Goal: Task Accomplishment & Management: Manage account settings

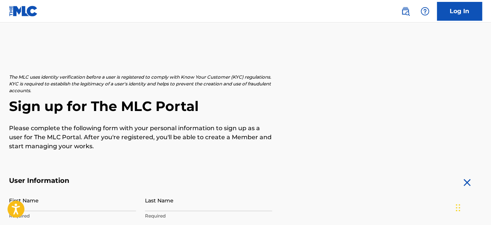
click at [470, 16] on link "Log In" at bounding box center [459, 11] width 45 height 19
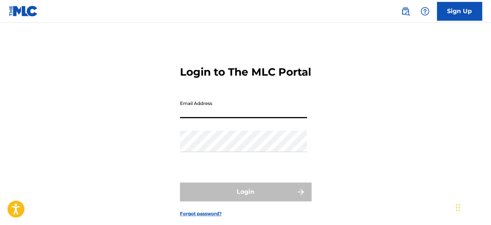
click at [260, 118] on input "Email Address" at bounding box center [243, 107] width 127 height 21
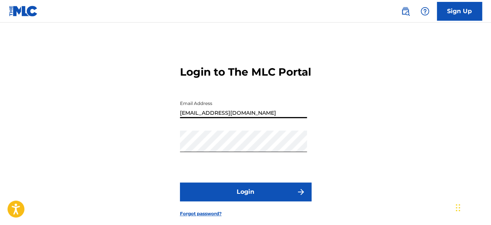
type input "[EMAIL_ADDRESS][DOMAIN_NAME]"
click at [257, 201] on button "Login" at bounding box center [245, 191] width 131 height 19
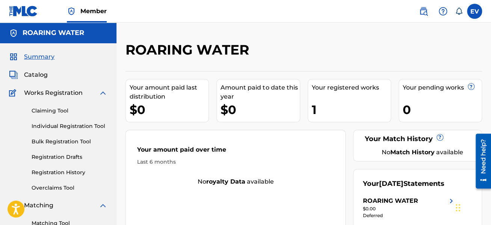
click at [64, 174] on link "Registration History" at bounding box center [70, 172] width 76 height 8
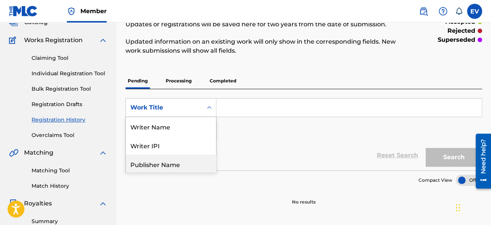
scroll to position [57, 0]
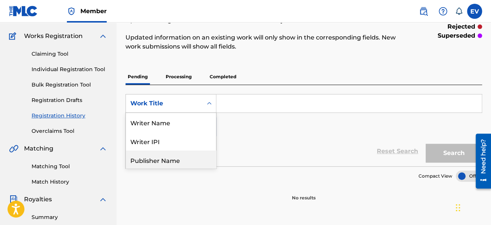
click at [211, 113] on div "8 results available. Use Up and Down to choose options, press Enter to select t…" at bounding box center [170, 103] width 91 height 19
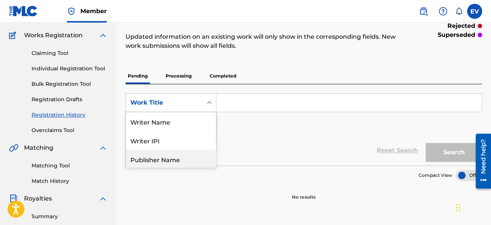
scroll to position [37, 0]
click at [238, 180] on section "Compact View" at bounding box center [303, 172] width 356 height 15
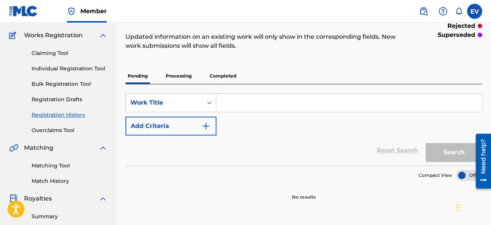
click at [184, 75] on p "Processing" at bounding box center [178, 76] width 30 height 16
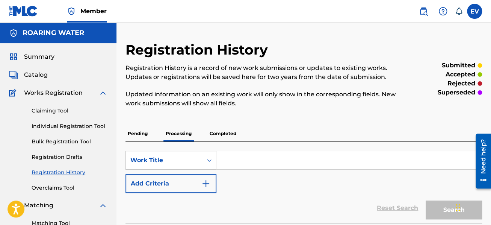
click at [225, 135] on p "Completed" at bounding box center [222, 133] width 31 height 16
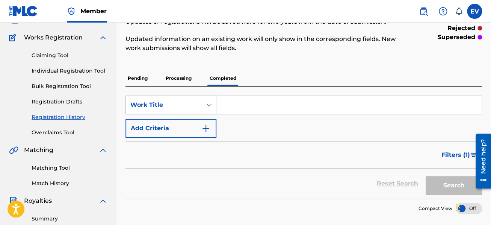
click at [210, 114] on div "Work Title" at bounding box center [170, 104] width 91 height 19
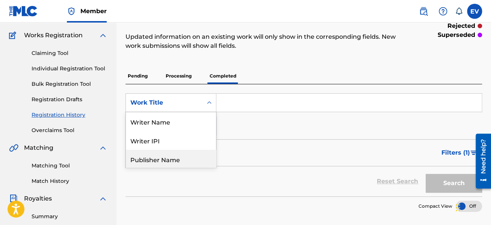
scroll to position [37, 0]
click at [190, 159] on div "Recording Title" at bounding box center [171, 159] width 90 height 19
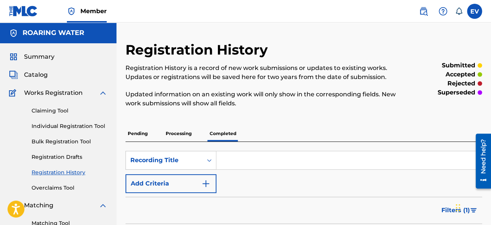
scroll to position [40, 0]
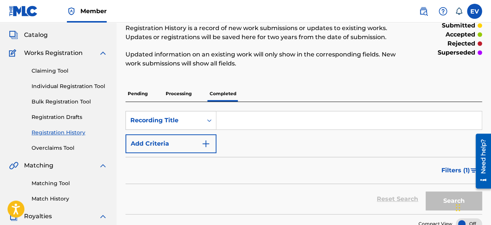
click at [60, 148] on link "Overclaims Tool" at bounding box center [70, 148] width 76 height 8
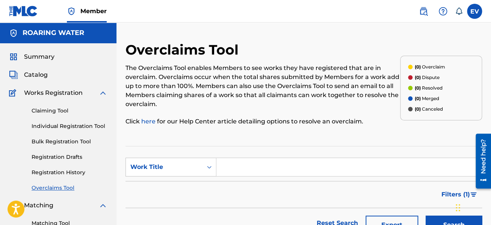
click at [47, 112] on link "Claiming Tool" at bounding box center [70, 111] width 76 height 8
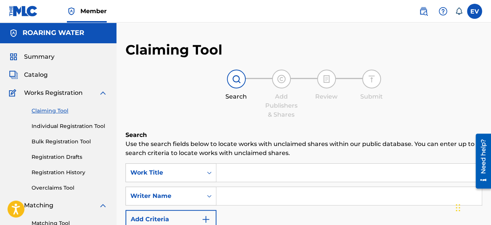
click at [57, 125] on link "Individual Registration Tool" at bounding box center [70, 126] width 76 height 8
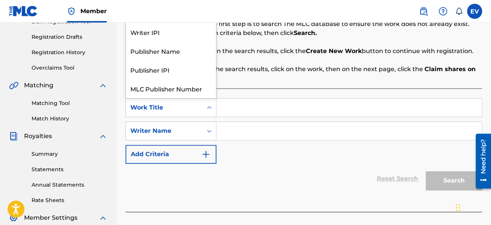
scroll to position [18, 0]
click at [211, 108] on icon "Search Form" at bounding box center [209, 108] width 8 height 8
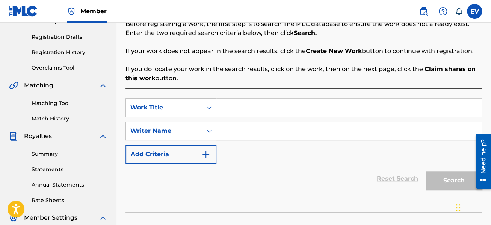
click at [211, 108] on icon "Search Form" at bounding box center [209, 108] width 8 height 8
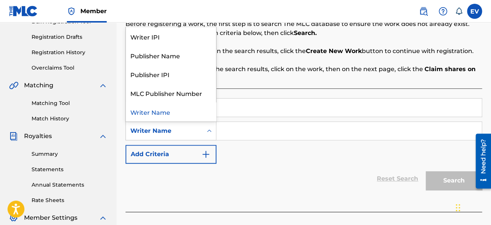
click at [205, 129] on div "Search Form" at bounding box center [209, 131] width 14 height 14
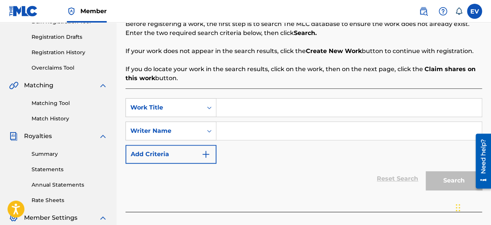
click at [205, 129] on div "Search Form" at bounding box center [209, 131] width 14 height 14
click at [227, 110] on input "Search Form" at bounding box center [348, 107] width 265 height 18
click at [223, 128] on input "Search Form" at bounding box center [348, 131] width 265 height 18
type input "[PERSON_NAME]"
click at [231, 183] on div "Reset Search Search" at bounding box center [303, 178] width 356 height 30
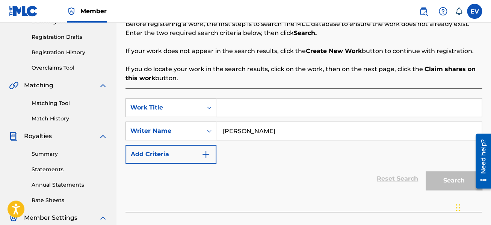
click at [234, 111] on input "Search Form" at bounding box center [348, 107] width 265 height 18
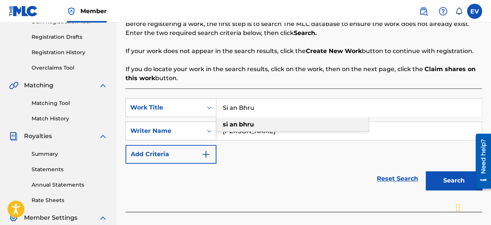
click at [229, 119] on div "si an bhru" at bounding box center [292, 125] width 152 height 14
type input "si an bhru"
click at [453, 181] on button "Search" at bounding box center [454, 180] width 56 height 19
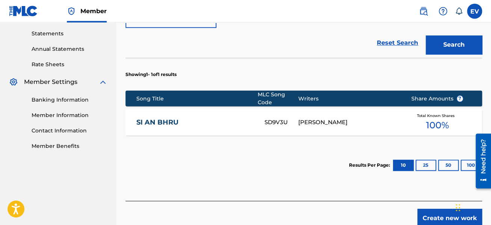
scroll to position [240, 0]
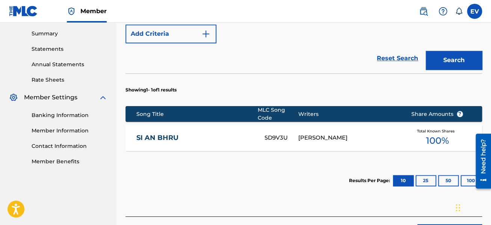
click at [278, 138] on div "SD9V3U" at bounding box center [281, 137] width 34 height 9
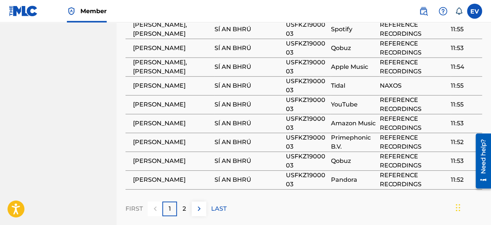
scroll to position [560, 0]
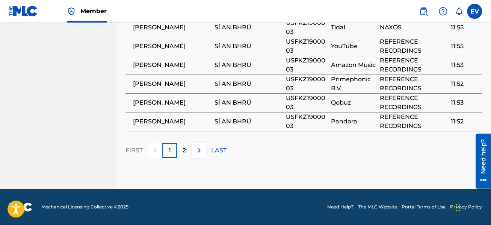
click at [198, 154] on img at bounding box center [199, 150] width 9 height 9
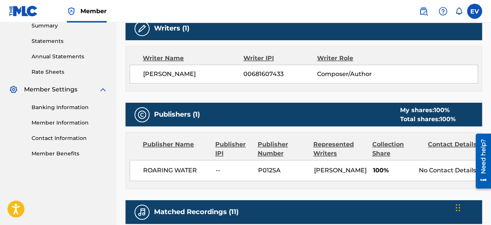
scroll to position [249, 0]
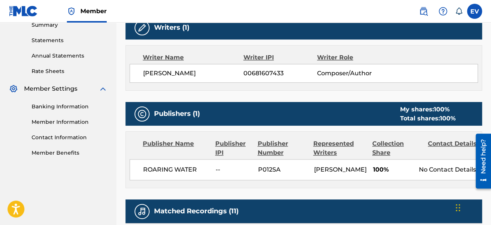
click at [62, 120] on link "Member Information" at bounding box center [70, 122] width 76 height 8
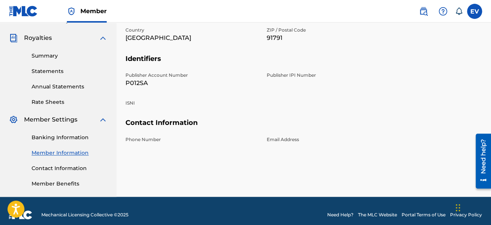
scroll to position [226, 0]
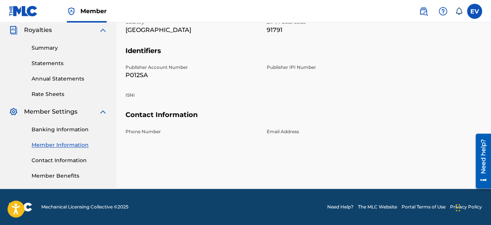
click at [79, 161] on link "Contact Information" at bounding box center [70, 160] width 76 height 8
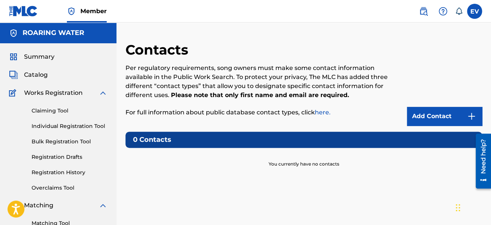
click at [70, 155] on link "Registration Drafts" at bounding box center [70, 157] width 76 height 8
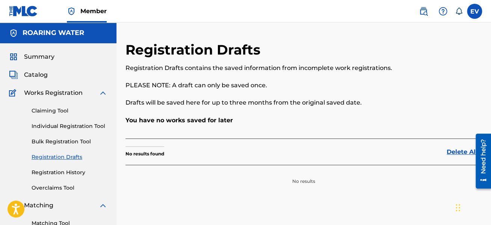
click at [62, 140] on link "Bulk Registration Tool" at bounding box center [70, 141] width 76 height 8
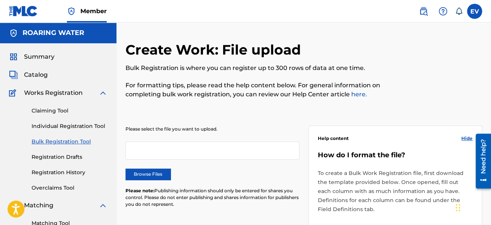
click at [49, 73] on div "Catalog" at bounding box center [58, 74] width 98 height 9
click at [40, 72] on span "Catalog" at bounding box center [36, 74] width 24 height 9
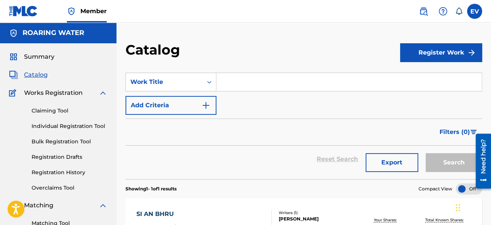
click at [447, 50] on button "Register Work" at bounding box center [441, 52] width 82 height 19
click at [432, 74] on link "Individual" at bounding box center [441, 77] width 82 height 18
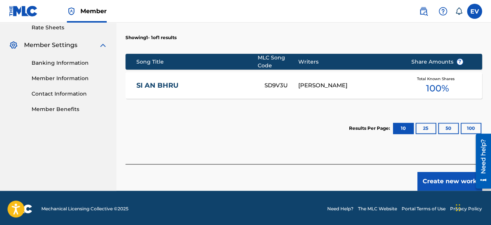
scroll to position [294, 0]
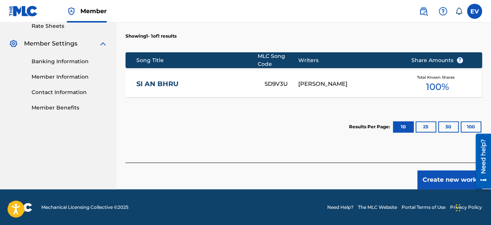
click at [444, 178] on button "Create new work" at bounding box center [449, 179] width 65 height 19
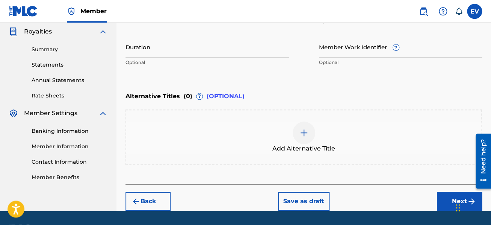
scroll to position [245, 0]
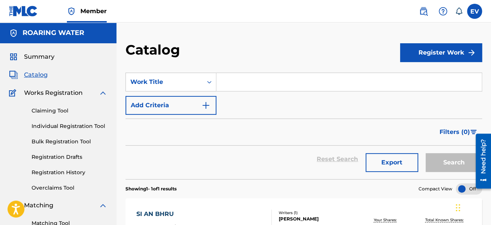
click at [246, 86] on input "Search Form" at bounding box center [348, 82] width 265 height 18
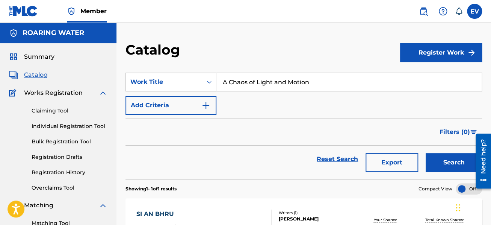
type input "A Chaos of Light and Motion"
click at [436, 51] on button "Register Work" at bounding box center [441, 52] width 82 height 19
click at [433, 75] on link "Individual" at bounding box center [441, 77] width 82 height 18
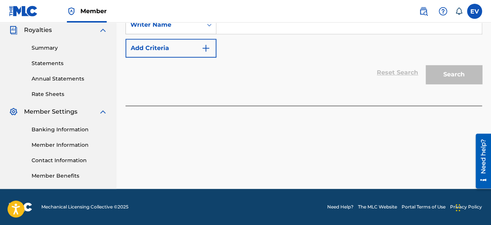
scroll to position [65, 0]
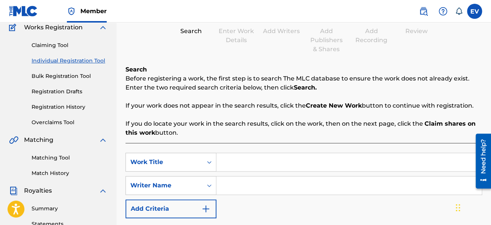
click at [225, 162] on input "Search Form" at bounding box center [348, 162] width 265 height 18
type input "A Chaos of Light and Motion"
click at [238, 186] on input "Search Form" at bounding box center [348, 185] width 265 height 18
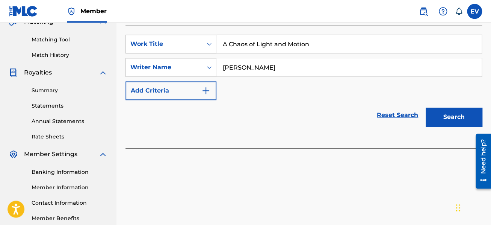
scroll to position [186, 0]
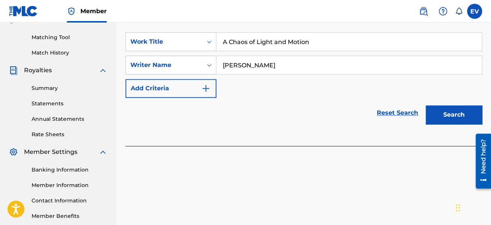
type input "[PERSON_NAME]"
click at [451, 113] on button "Search" at bounding box center [454, 114] width 56 height 19
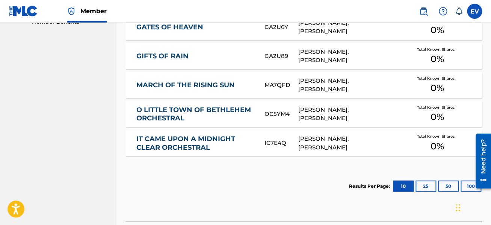
scroll to position [386, 0]
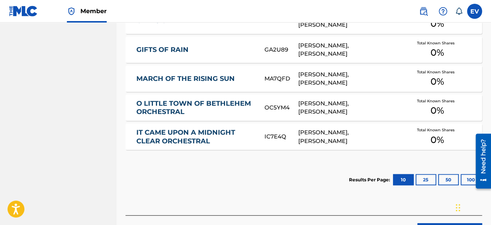
click at [423, 178] on button "25" at bounding box center [425, 179] width 21 height 11
click at [445, 182] on button "50" at bounding box center [448, 179] width 21 height 11
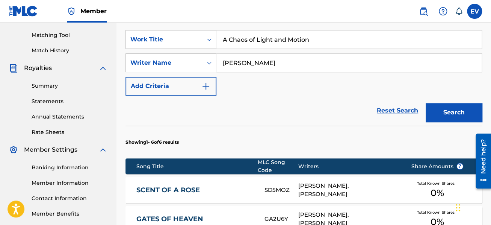
scroll to position [186, 0]
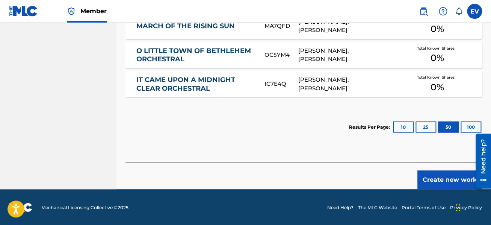
click at [442, 180] on button "Create new work" at bounding box center [449, 179] width 65 height 19
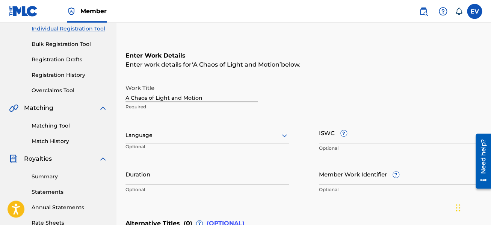
scroll to position [85, 0]
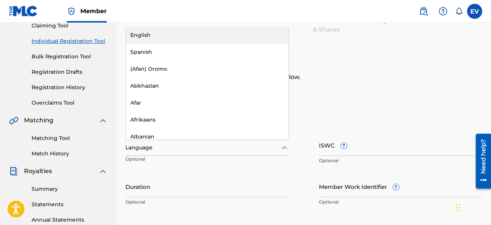
click at [285, 147] on icon at bounding box center [284, 147] width 5 height 3
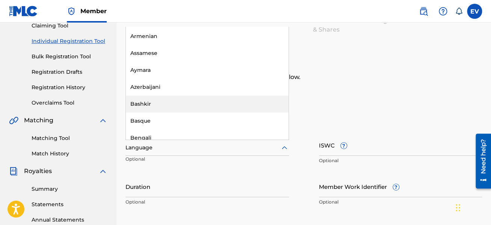
scroll to position [0, 0]
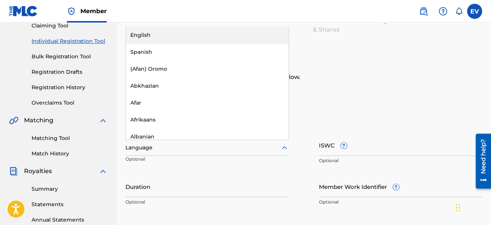
click at [174, 34] on div "English" at bounding box center [207, 35] width 163 height 17
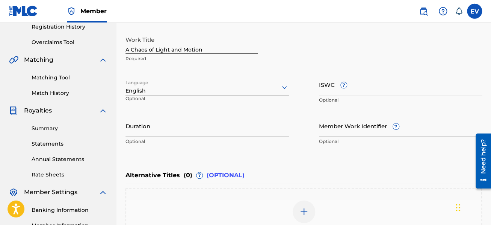
scroll to position [165, 0]
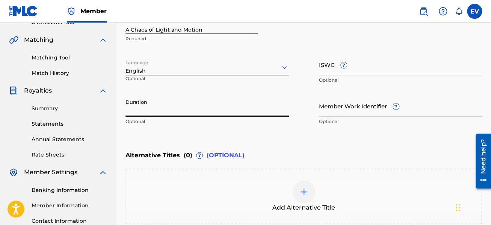
click at [142, 106] on input "Duration" at bounding box center [206, 105] width 163 height 21
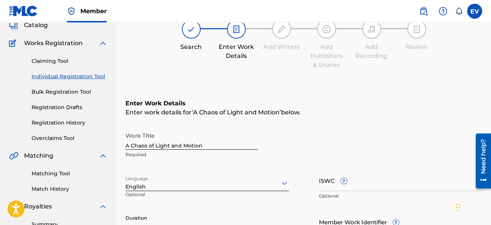
scroll to position [120, 0]
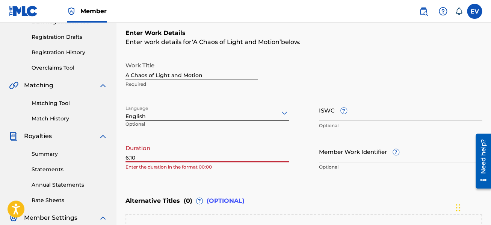
click at [127, 156] on input "6:10" at bounding box center [206, 150] width 163 height 21
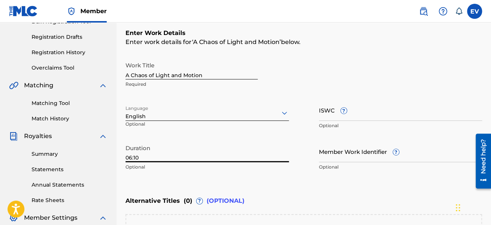
type input "06:10"
click at [168, 178] on div "Enter Work Details Enter work details for ‘ A Chaos of Light and Motion ’ below…" at bounding box center [303, 102] width 356 height 182
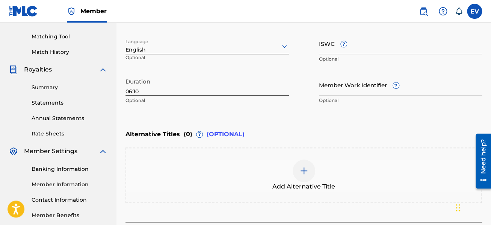
scroll to position [200, 0]
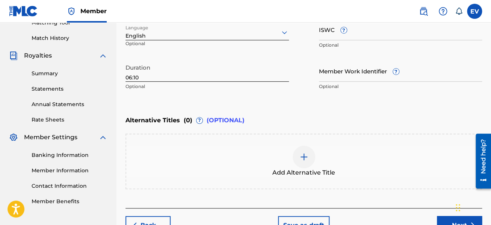
click at [303, 154] on img at bounding box center [303, 156] width 9 height 9
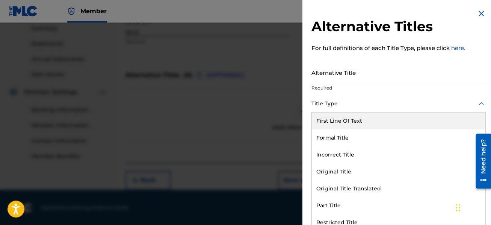
scroll to position [0, 0]
click at [479, 102] on icon at bounding box center [481, 103] width 9 height 9
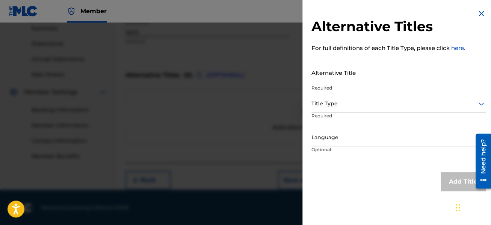
click at [479, 102] on icon at bounding box center [481, 103] width 9 height 9
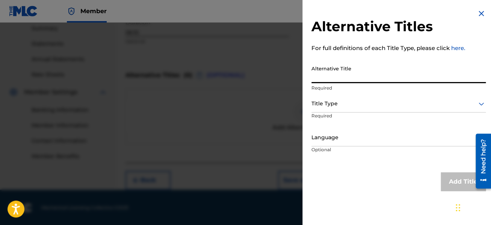
click at [387, 72] on input "Alternative Title" at bounding box center [398, 72] width 174 height 21
type input "A Chaos of Light and Motion"
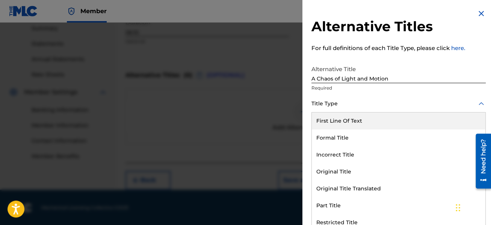
click at [479, 103] on icon at bounding box center [481, 103] width 9 height 9
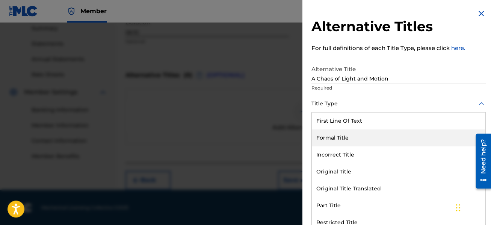
click at [352, 142] on div "Formal Title" at bounding box center [399, 137] width 174 height 17
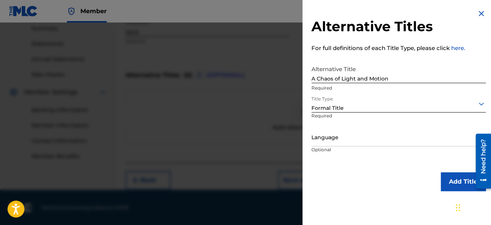
click at [352, 142] on div "Language" at bounding box center [398, 137] width 174 height 17
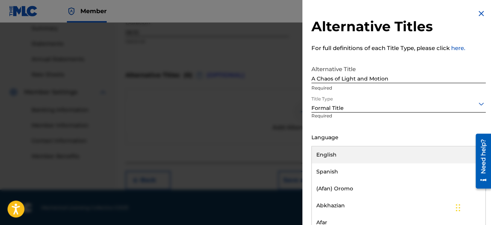
click at [353, 152] on div "English" at bounding box center [399, 154] width 174 height 17
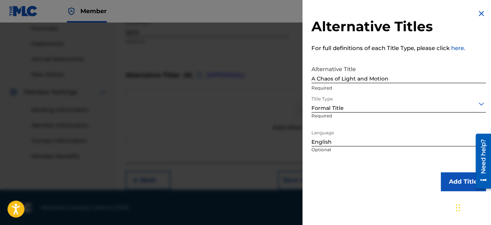
click at [448, 182] on button "Add Title" at bounding box center [463, 181] width 45 height 19
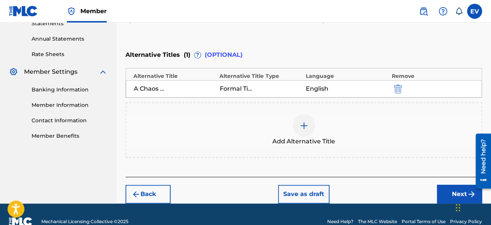
scroll to position [279, 0]
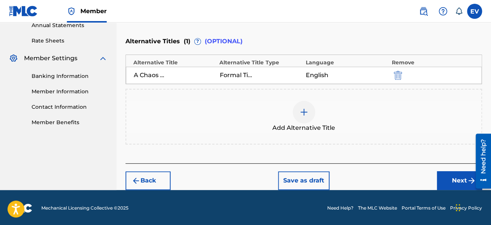
click at [453, 174] on button "Next" at bounding box center [459, 180] width 45 height 19
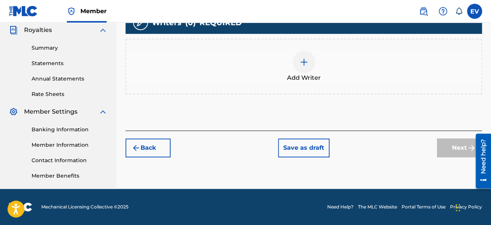
scroll to position [226, 0]
click at [307, 65] on img at bounding box center [303, 61] width 9 height 9
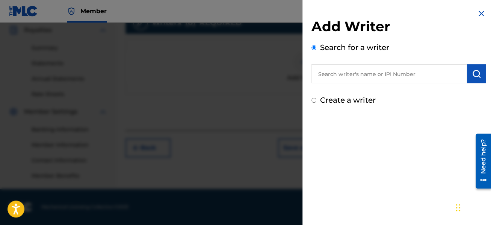
click at [323, 76] on input "text" at bounding box center [389, 73] width 156 height 19
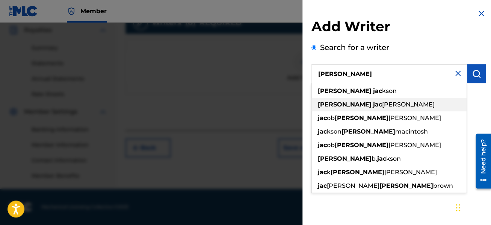
click at [322, 107] on strong "[PERSON_NAME]" at bounding box center [345, 104] width 54 height 7
type input "[PERSON_NAME]"
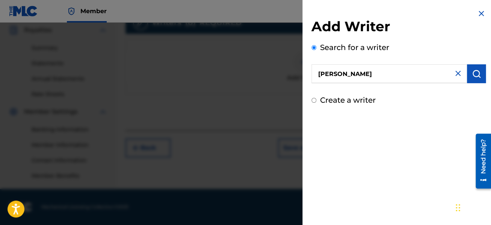
click at [474, 74] on img "submit" at bounding box center [476, 73] width 9 height 9
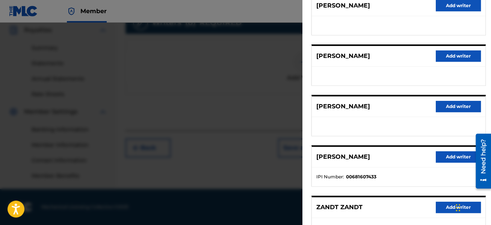
scroll to position [134, 0]
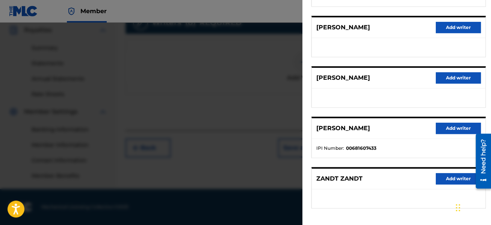
click at [448, 123] on button "Add writer" at bounding box center [458, 127] width 45 height 11
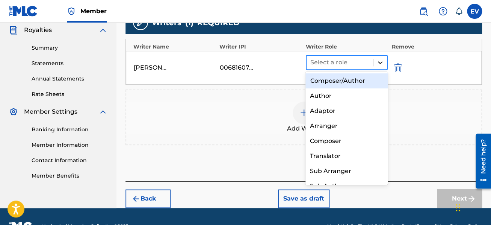
click at [379, 62] on icon at bounding box center [380, 63] width 8 height 8
click at [361, 80] on div "Composer/Author" at bounding box center [346, 80] width 82 height 15
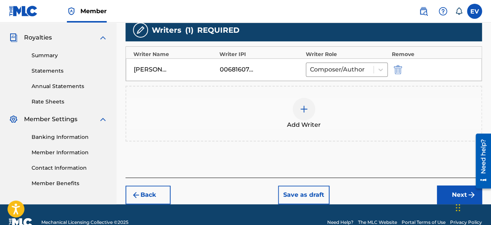
scroll to position [226, 0]
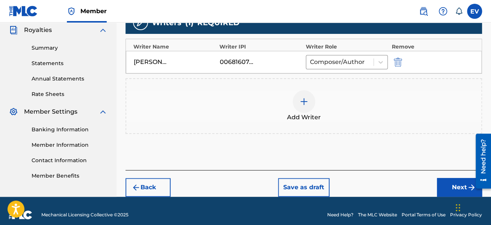
click at [457, 187] on button "Next" at bounding box center [459, 187] width 45 height 19
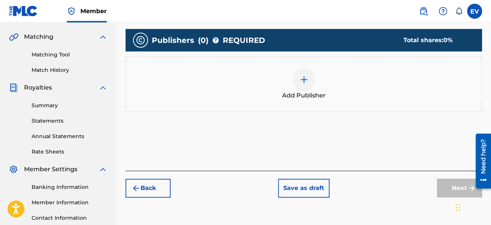
scroll to position [194, 0]
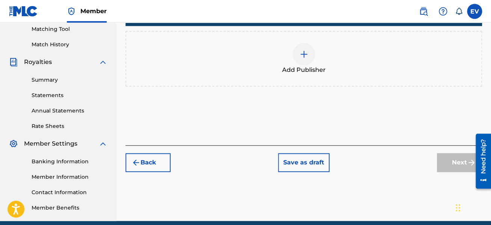
click at [304, 57] on img at bounding box center [303, 54] width 9 height 9
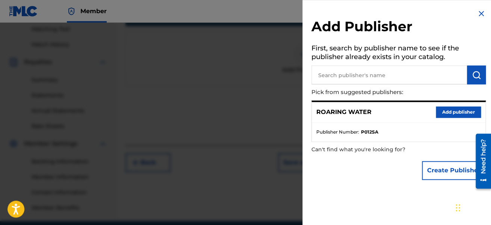
click at [328, 74] on input "text" at bounding box center [389, 74] width 156 height 19
type input "Roaring Water"
click at [441, 113] on button "Add publisher" at bounding box center [458, 111] width 45 height 11
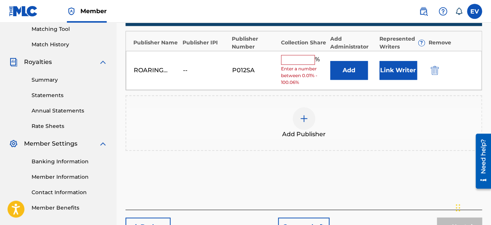
click at [296, 55] on input "text" at bounding box center [298, 60] width 34 height 10
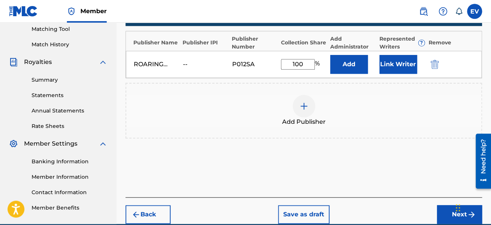
type input "100"
click at [348, 64] on button "Add" at bounding box center [349, 64] width 38 height 19
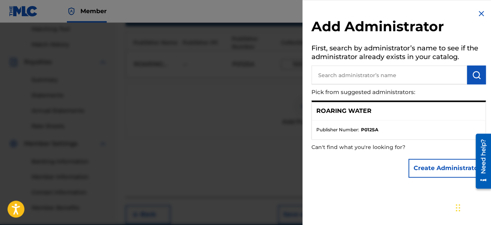
click at [353, 77] on input "text" at bounding box center [389, 74] width 156 height 19
type input "E"
click at [481, 14] on img at bounding box center [481, 13] width 9 height 9
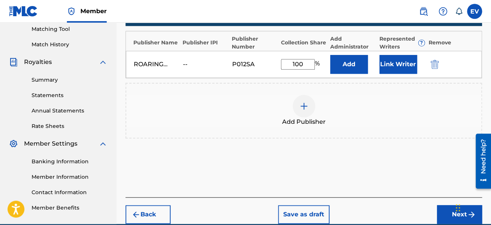
click at [409, 65] on button "Link Writer" at bounding box center [398, 64] width 38 height 19
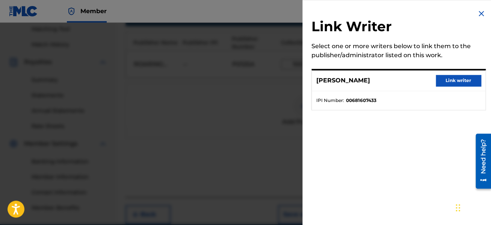
click at [442, 81] on button "Link writer" at bounding box center [458, 80] width 45 height 11
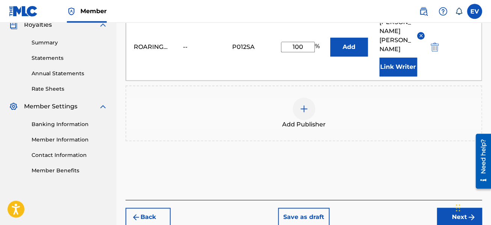
scroll to position [258, 0]
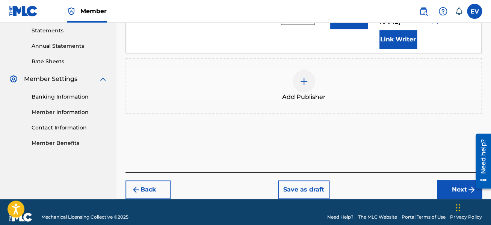
click at [453, 180] on button "Next" at bounding box center [459, 189] width 45 height 19
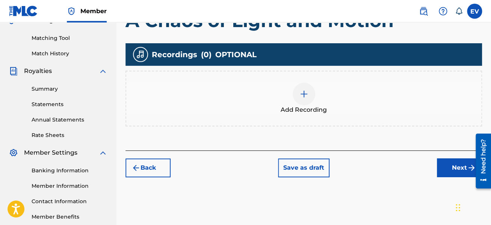
scroll to position [186, 0]
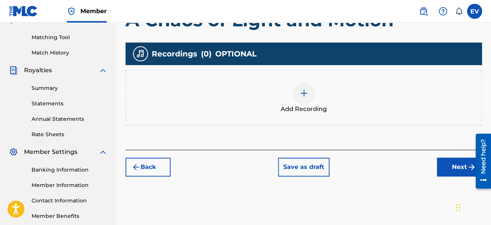
click at [305, 94] on img at bounding box center [303, 93] width 9 height 9
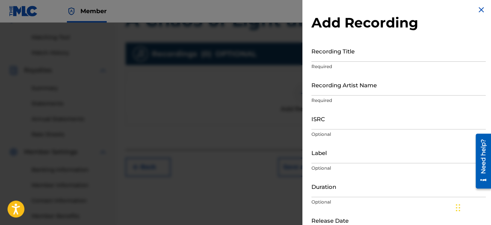
scroll to position [0, 0]
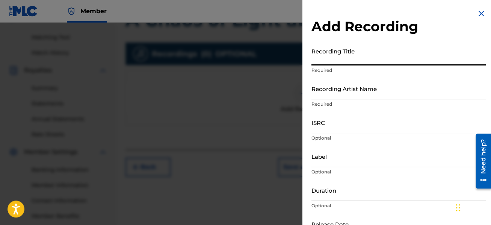
click at [373, 58] on input "Recording Title" at bounding box center [398, 54] width 174 height 21
type input "A Chaos of Light and Motion"
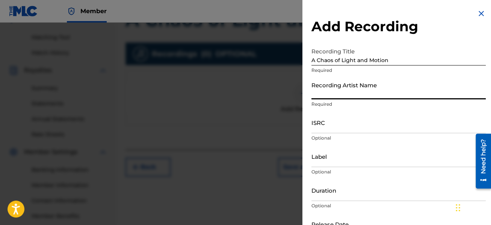
click at [361, 91] on input "Recording Artist Name" at bounding box center [398, 88] width 174 height 21
type input "[PERSON_NAME]"
click at [356, 121] on input "ISRC" at bounding box center [398, 122] width 174 height 21
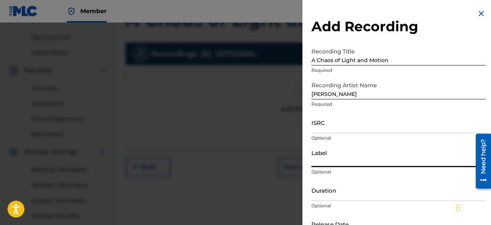
click at [355, 152] on input "Label" at bounding box center [398, 155] width 174 height 21
type input "Neuma"
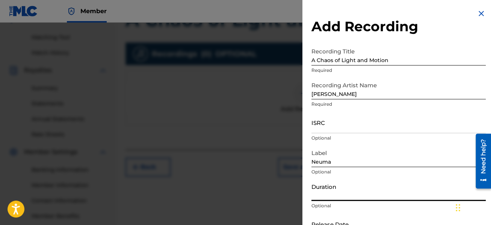
click at [319, 196] on input "Duration" at bounding box center [398, 189] width 174 height 21
type input "6"
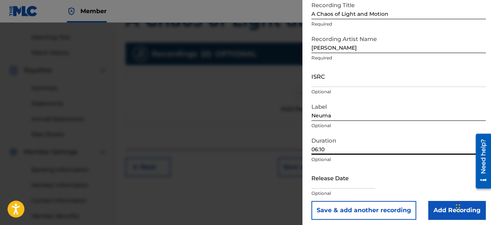
scroll to position [50, 0]
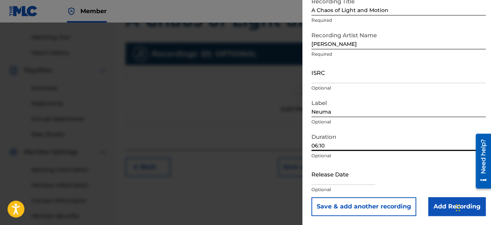
type input "06:10"
click at [335, 172] on input "text" at bounding box center [343, 173] width 64 height 21
select select "7"
select select "2025"
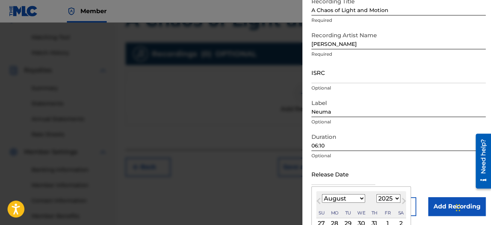
click at [319, 199] on span "Previous Month" at bounding box center [319, 201] width 0 height 11
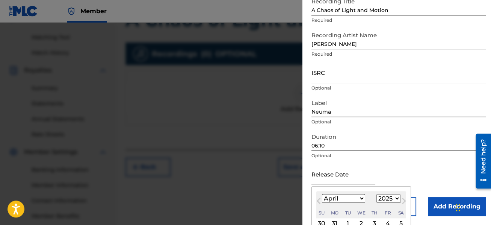
select select "2"
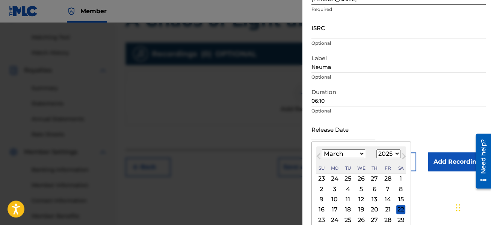
click at [384, 210] on div "21" at bounding box center [387, 209] width 9 height 9
type input "[DATE]"
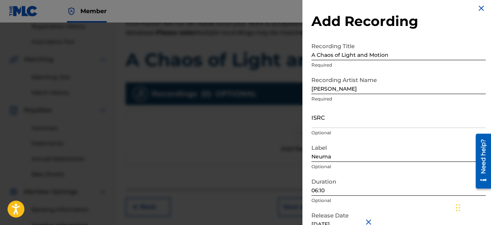
scroll to position [50, 0]
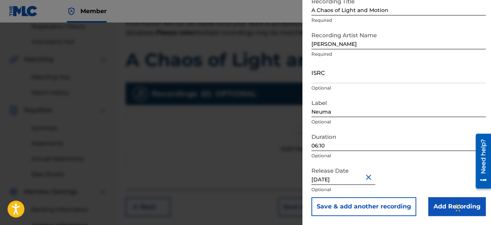
click at [375, 203] on button "Save & add another recording" at bounding box center [363, 206] width 105 height 19
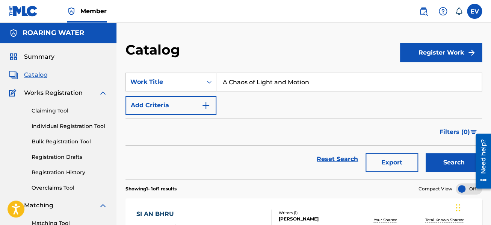
click at [426, 49] on button "Register Work" at bounding box center [441, 52] width 82 height 19
click at [339, 45] on div "Catalog" at bounding box center [262, 52] width 275 height 22
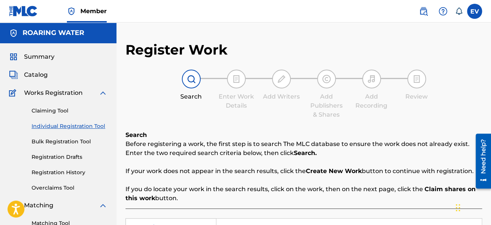
scroll to position [146, 0]
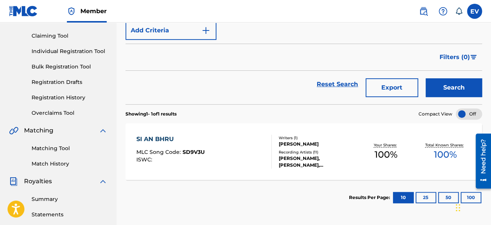
scroll to position [80, 0]
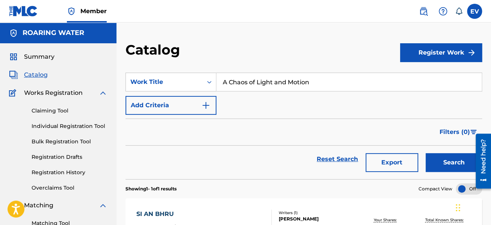
click at [421, 54] on button "Register Work" at bounding box center [441, 52] width 82 height 19
click at [429, 76] on link "Individual" at bounding box center [441, 77] width 82 height 18
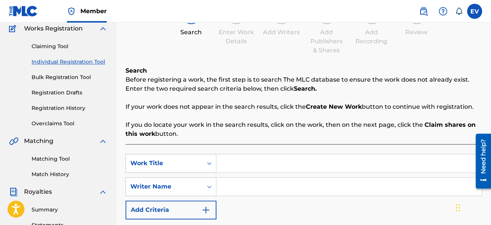
scroll to position [160, 0]
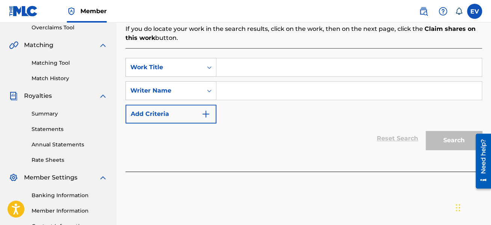
click at [298, 67] on input "Search Form" at bounding box center [348, 67] width 265 height 18
type input "A Chaos of Light and Motion"
click at [256, 95] on input "Search Form" at bounding box center [348, 91] width 265 height 18
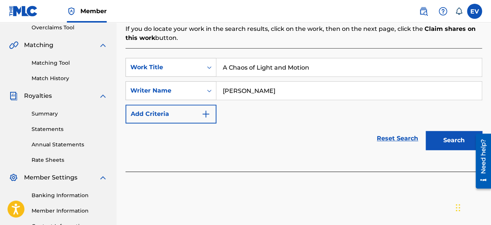
type input "[PERSON_NAME]"
click at [457, 148] on button "Search" at bounding box center [454, 140] width 56 height 19
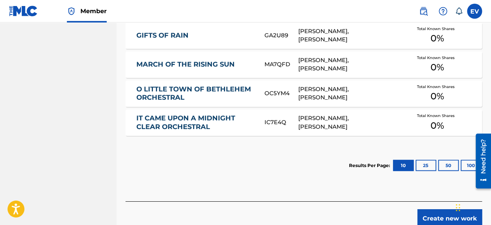
scroll to position [438, 0]
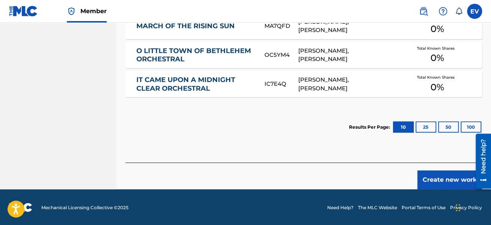
click at [459, 180] on button "Create new work" at bounding box center [449, 179] width 65 height 19
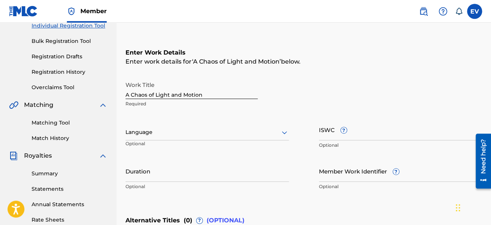
scroll to position [85, 0]
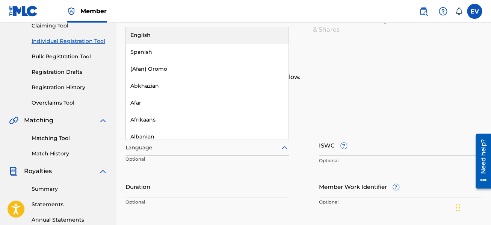
click at [278, 143] on div at bounding box center [206, 147] width 163 height 9
click at [205, 41] on div "English" at bounding box center [207, 35] width 163 height 17
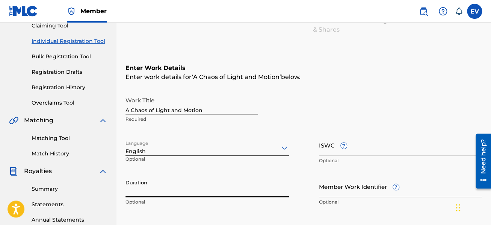
click at [201, 181] on input "Duration" at bounding box center [206, 185] width 163 height 21
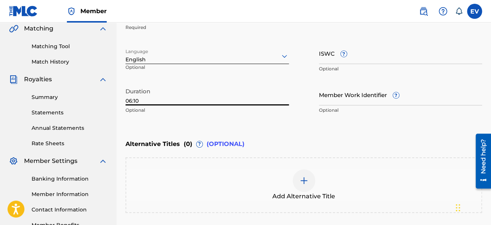
scroll to position [245, 0]
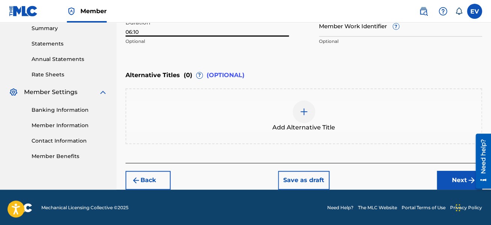
type input "06:10"
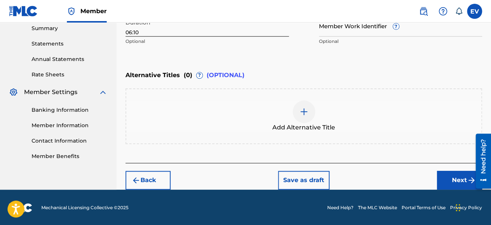
click at [456, 182] on button "Next" at bounding box center [459, 180] width 45 height 19
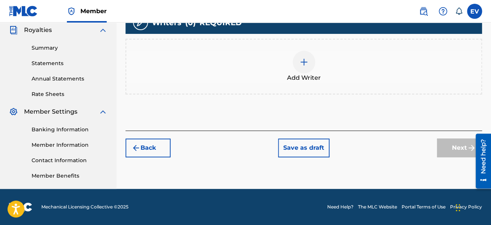
click at [302, 64] on img at bounding box center [303, 61] width 9 height 9
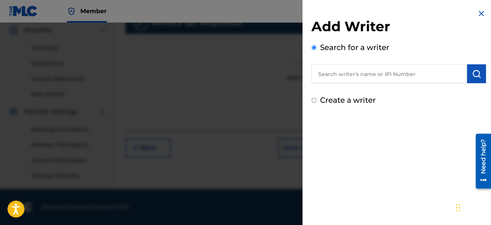
click at [333, 75] on input "text" at bounding box center [389, 73] width 156 height 19
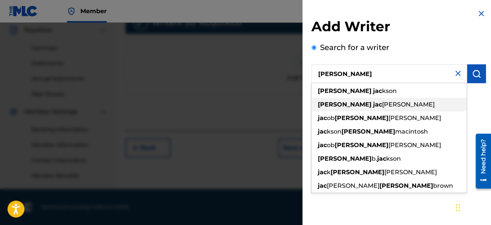
click at [382, 103] on span "[PERSON_NAME]" at bounding box center [408, 104] width 53 height 7
type input "[PERSON_NAME]"
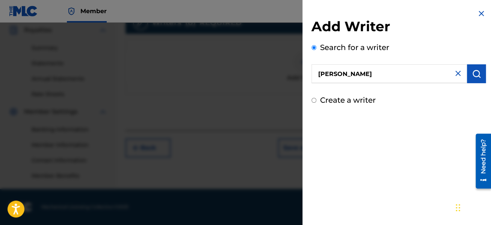
click at [387, 74] on input "[PERSON_NAME]" at bounding box center [389, 73] width 156 height 19
click at [482, 72] on button "submit" at bounding box center [476, 73] width 19 height 19
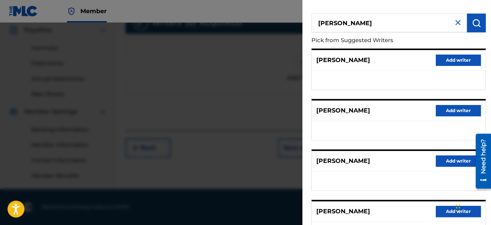
scroll to position [89, 0]
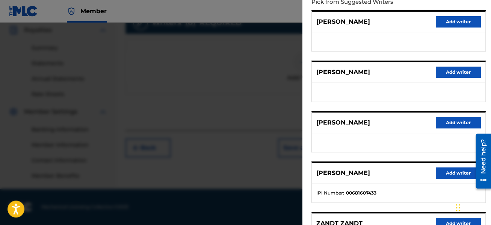
click at [453, 168] on button "Add writer" at bounding box center [458, 172] width 45 height 11
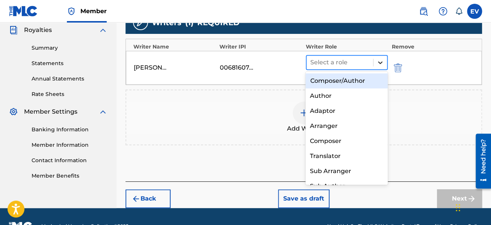
click at [380, 62] on icon at bounding box center [380, 62] width 5 height 3
click at [364, 81] on div "Composer/Author" at bounding box center [346, 80] width 82 height 15
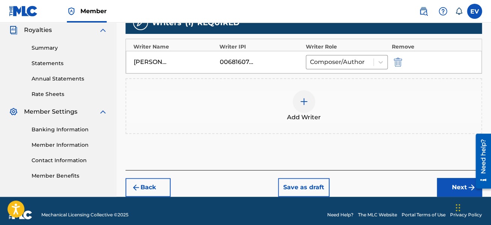
click at [447, 182] on button "Next" at bounding box center [459, 187] width 45 height 19
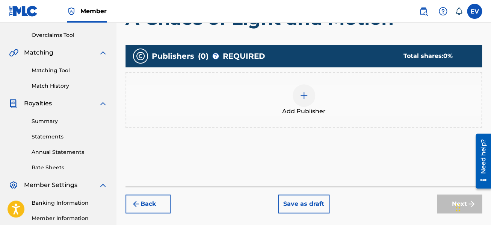
scroll to position [154, 0]
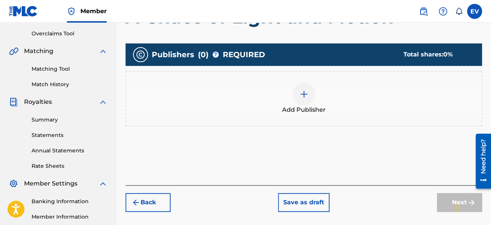
click at [301, 92] on img at bounding box center [303, 93] width 9 height 9
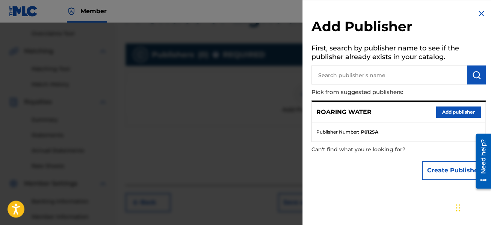
click at [440, 110] on button "Add publisher" at bounding box center [458, 111] width 45 height 11
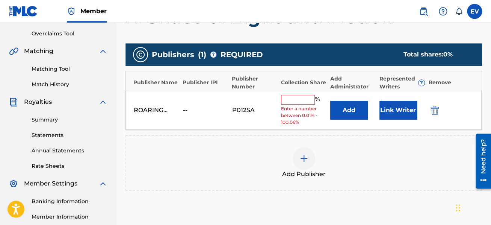
click at [310, 100] on input "text" at bounding box center [298, 100] width 34 height 10
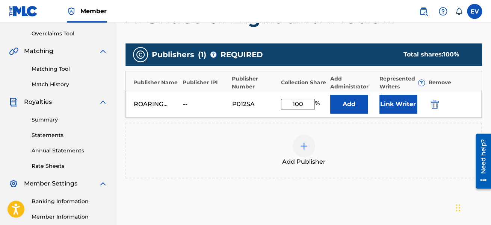
type input "100"
click at [390, 107] on button "Link Writer" at bounding box center [398, 104] width 38 height 19
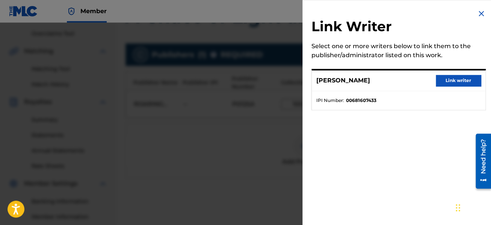
click at [449, 80] on button "Link writer" at bounding box center [458, 80] width 45 height 11
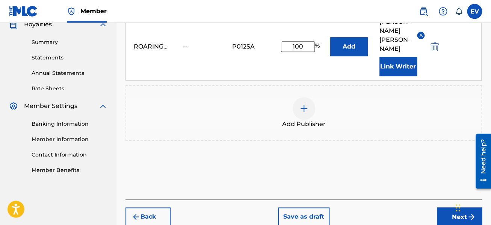
scroll to position [234, 0]
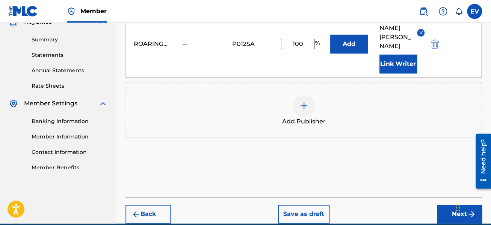
click at [451, 204] on button "Next" at bounding box center [459, 213] width 45 height 19
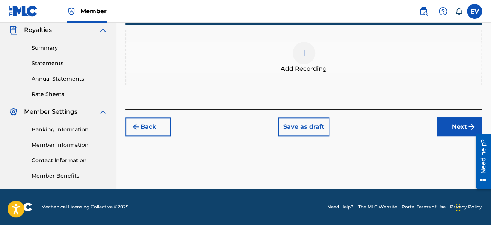
click at [301, 56] on img at bounding box center [303, 52] width 9 height 9
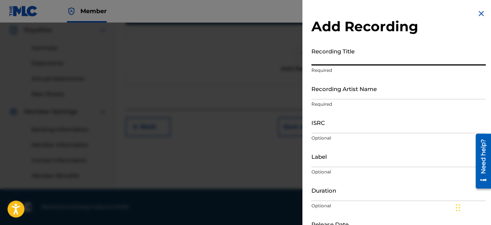
click at [330, 59] on input "Recording Title" at bounding box center [398, 54] width 174 height 21
type input "A Chaos of Light and Motion"
click at [356, 87] on input "Recording Artist Name" at bounding box center [398, 88] width 174 height 21
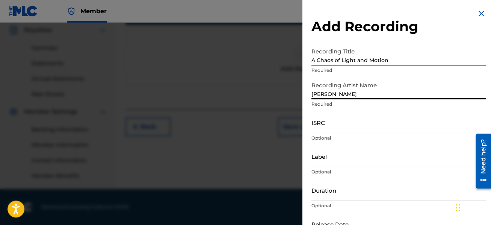
type input "[PERSON_NAME]"
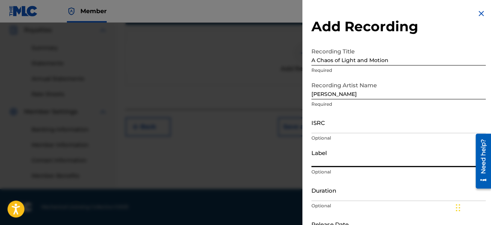
click at [370, 155] on input "Label" at bounding box center [398, 155] width 174 height 21
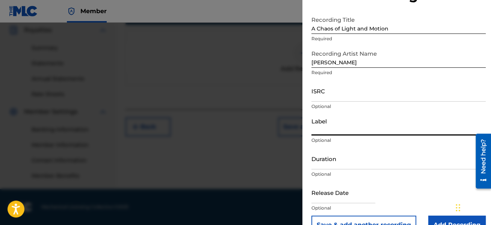
scroll to position [44, 0]
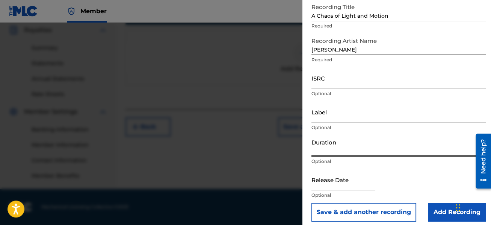
click at [360, 148] on input "Duration" at bounding box center [398, 145] width 174 height 21
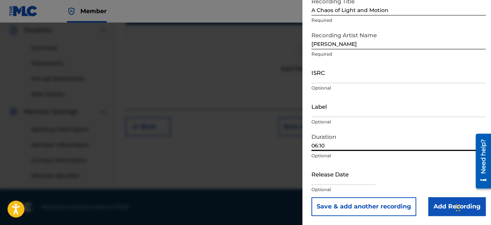
type input "06:10"
select select "7"
select select "2025"
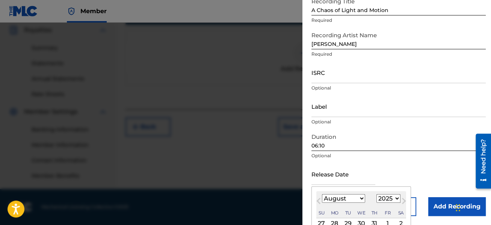
click at [344, 173] on input "text" at bounding box center [343, 173] width 64 height 21
click at [319, 200] on span "Previous Month" at bounding box center [319, 201] width 0 height 11
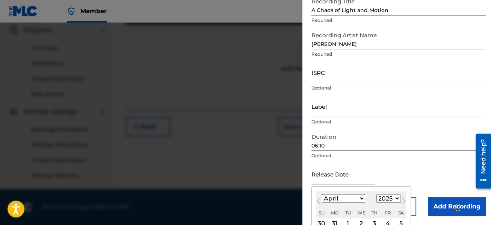
click at [319, 200] on span "Previous Month" at bounding box center [319, 201] width 0 height 11
select select "2"
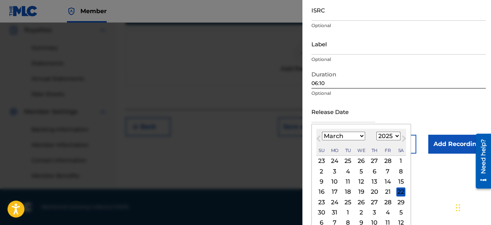
scroll to position [120, 0]
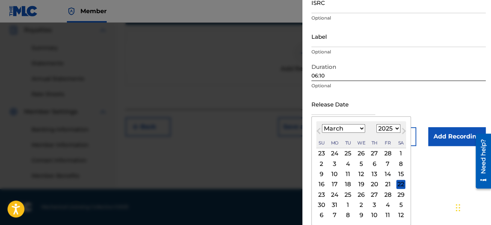
click at [384, 184] on div "21" at bounding box center [387, 184] width 9 height 9
type input "[DATE]"
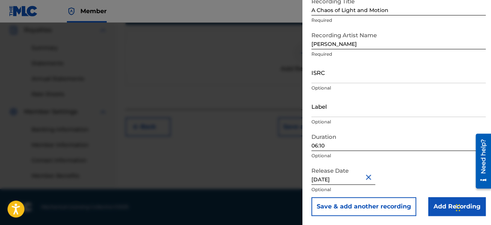
click at [440, 203] on input "Add Recording" at bounding box center [456, 206] width 57 height 19
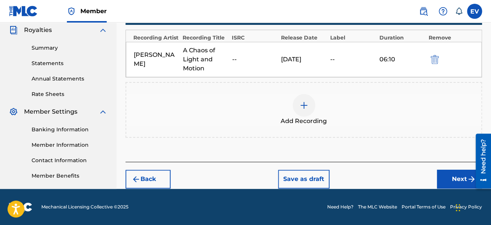
click at [305, 177] on button "Save as draft" at bounding box center [303, 178] width 51 height 19
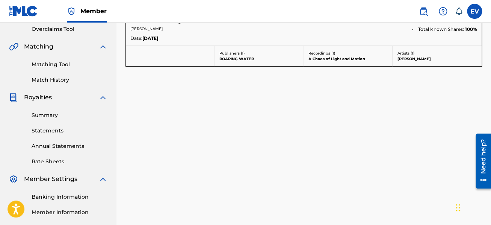
scroll to position [80, 0]
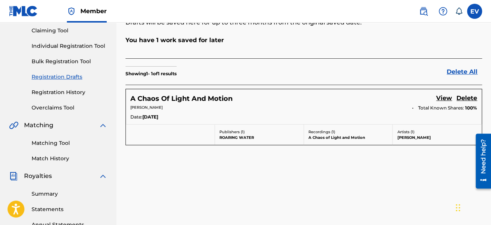
click at [446, 94] on link "View" at bounding box center [444, 99] width 16 height 10
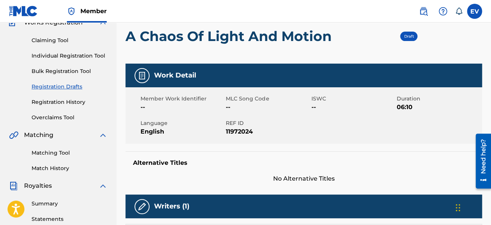
scroll to position [30, 0]
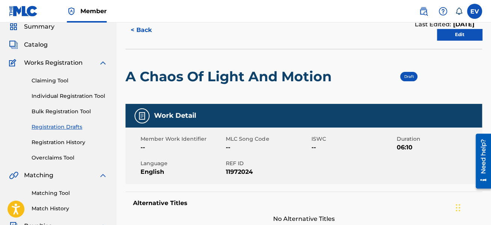
click at [459, 35] on link "Edit" at bounding box center [459, 34] width 45 height 11
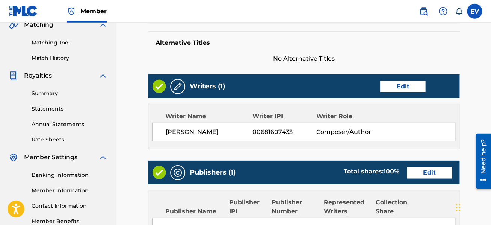
scroll to position [200, 0]
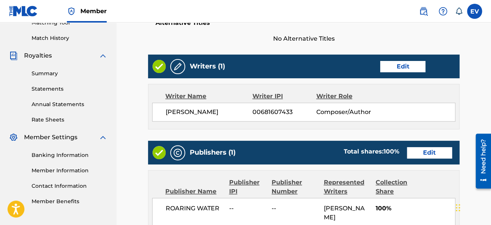
click at [416, 62] on link "Edit" at bounding box center [402, 66] width 45 height 11
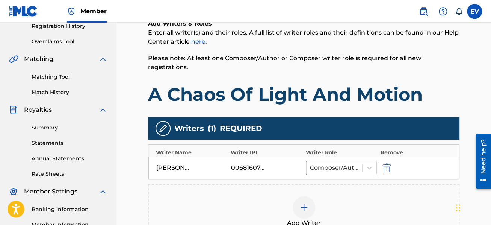
scroll to position [200, 0]
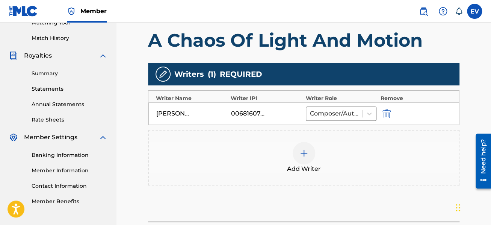
click at [307, 154] on img at bounding box center [303, 152] width 9 height 9
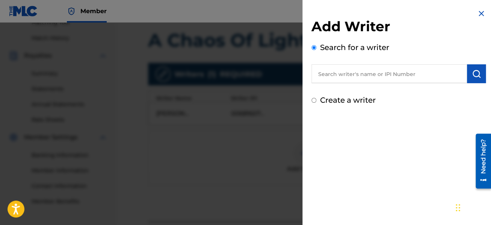
click at [341, 73] on input "text" at bounding box center [389, 73] width 156 height 19
type input "[PERSON_NAME]"
click at [476, 72] on img "submit" at bounding box center [476, 73] width 9 height 9
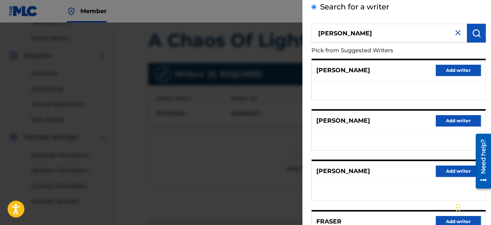
scroll to position [0, 0]
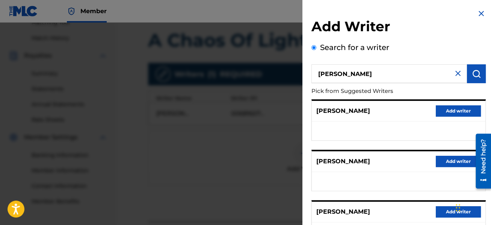
click at [453, 74] on img at bounding box center [457, 73] width 9 height 9
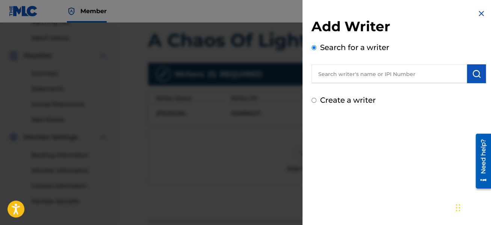
click at [477, 14] on img at bounding box center [481, 13] width 9 height 9
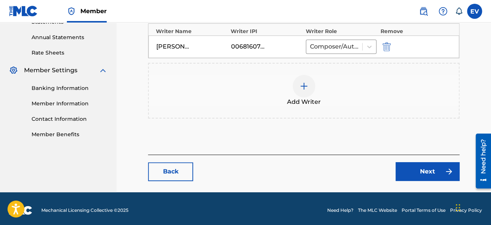
scroll to position [269, 0]
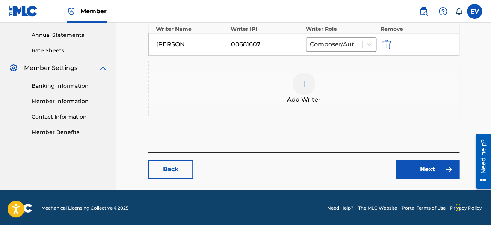
click at [174, 168] on link "Back" at bounding box center [170, 169] width 45 height 19
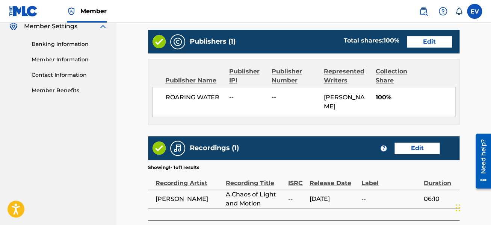
scroll to position [320, 0]
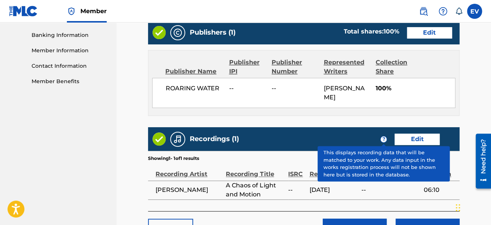
click at [382, 136] on span "?" at bounding box center [383, 139] width 6 height 6
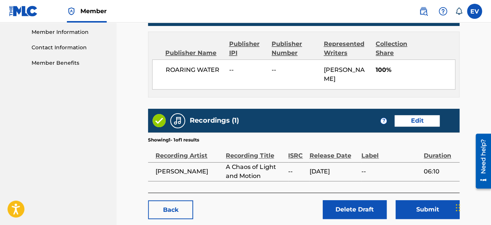
scroll to position [378, 0]
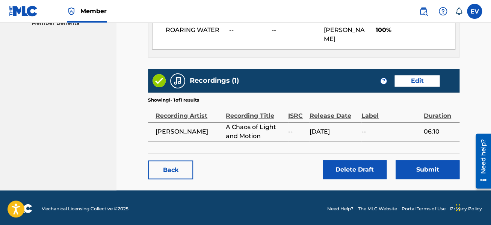
click at [414, 82] on link "Edit" at bounding box center [416, 80] width 45 height 11
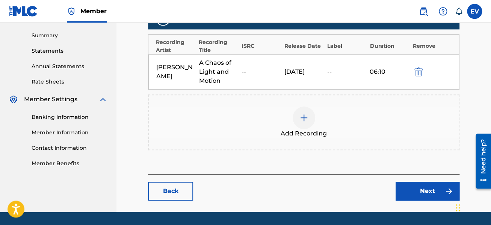
scroll to position [240, 0]
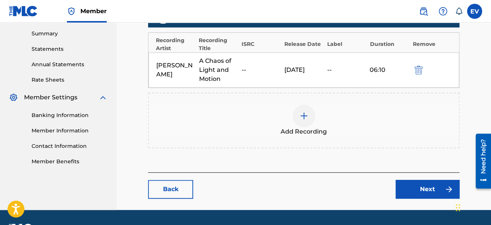
click at [180, 188] on link "Back" at bounding box center [170, 189] width 45 height 19
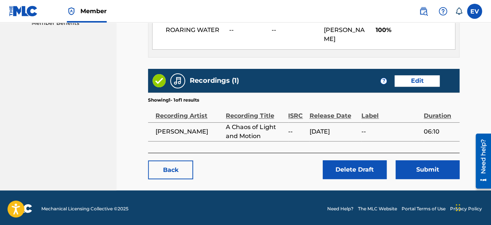
scroll to position [378, 0]
click at [424, 76] on link "Edit" at bounding box center [416, 80] width 45 height 11
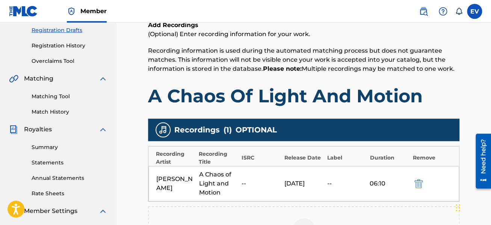
scroll to position [120, 0]
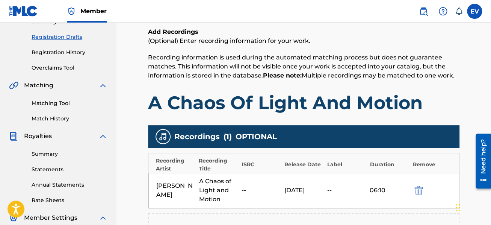
click at [333, 159] on div "Recording Artist Recording Title ISRC Release Date Label Duration Remove" at bounding box center [303, 163] width 311 height 20
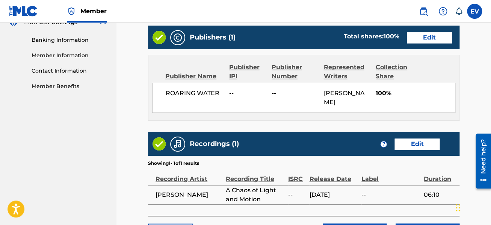
scroll to position [338, 0]
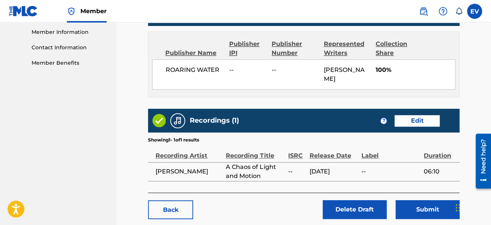
click at [410, 120] on link "Edit" at bounding box center [416, 120] width 45 height 11
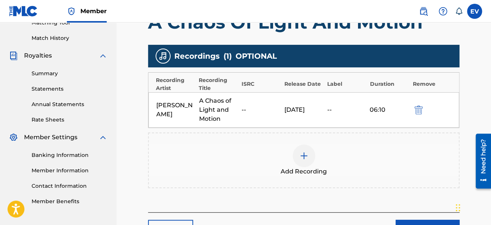
scroll to position [180, 0]
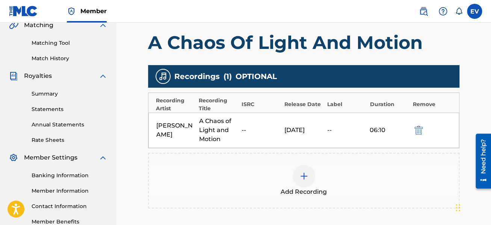
click at [304, 175] on img at bounding box center [303, 175] width 9 height 9
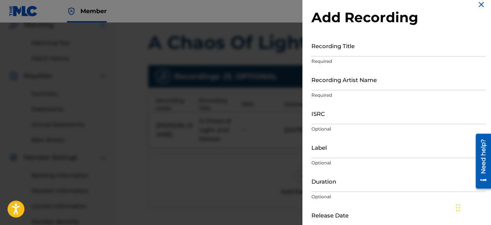
scroll to position [0, 0]
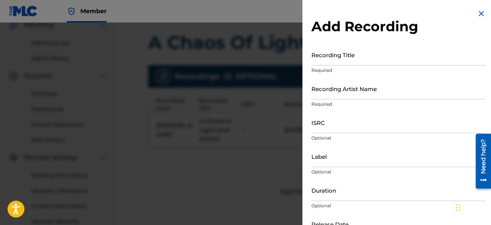
click at [478, 11] on img at bounding box center [481, 13] width 9 height 9
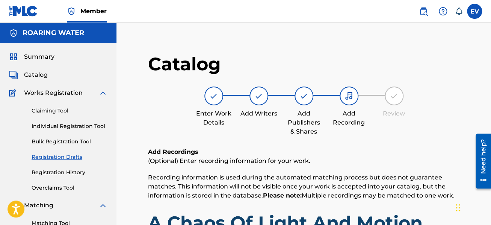
click at [445, 9] on img at bounding box center [442, 11] width 9 height 9
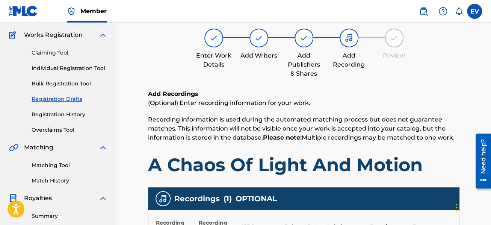
scroll to position [20, 0]
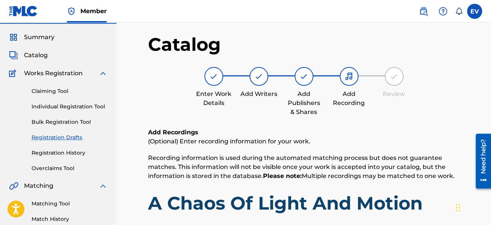
click at [77, 105] on link "Individual Registration Tool" at bounding box center [70, 107] width 76 height 8
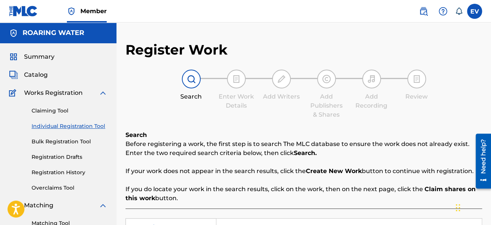
click at [67, 170] on link "Registration History" at bounding box center [70, 172] width 76 height 8
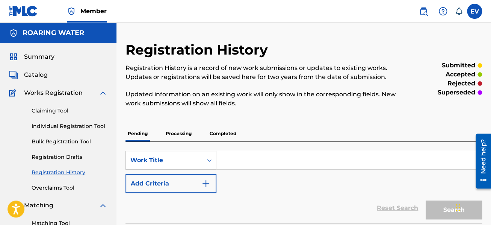
click at [183, 133] on p "Processing" at bounding box center [178, 133] width 30 height 16
click at [144, 136] on p "Pending" at bounding box center [137, 133] width 24 height 16
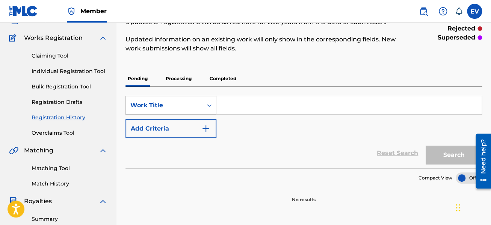
click at [211, 115] on div "Work Title" at bounding box center [170, 105] width 91 height 19
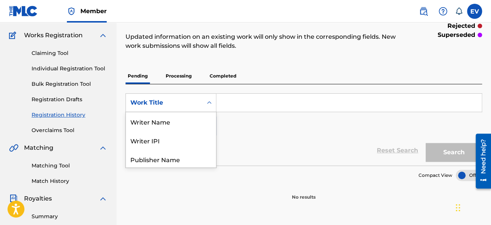
scroll to position [37, 0]
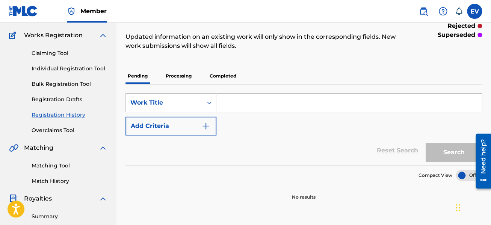
click at [219, 192] on section "No results" at bounding box center [303, 191] width 356 height 20
click at [72, 97] on link "Registration Drafts" at bounding box center [70, 99] width 76 height 8
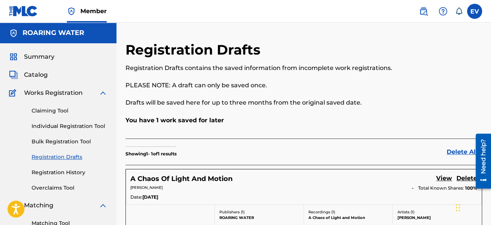
click at [29, 74] on span "Catalog" at bounding box center [36, 74] width 24 height 9
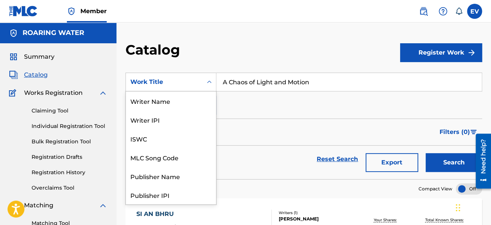
click at [210, 82] on icon "Search Form" at bounding box center [209, 81] width 5 height 3
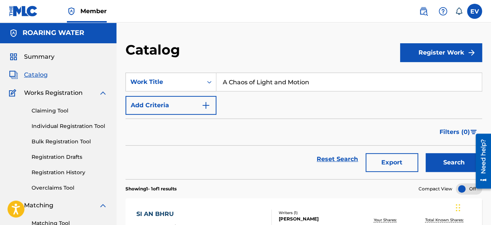
click at [210, 82] on icon "Search Form" at bounding box center [209, 82] width 5 height 3
drag, startPoint x: 310, startPoint y: 82, endPoint x: 219, endPoint y: 74, distance: 90.9
click at [219, 74] on input "A Chaos of Light and Motion" at bounding box center [348, 82] width 265 height 18
type input "Apples and Time Crack in October"
click at [443, 166] on button "Search" at bounding box center [454, 162] width 56 height 19
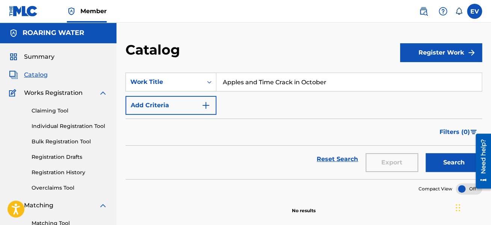
click at [460, 169] on button "Search" at bounding box center [454, 162] width 56 height 19
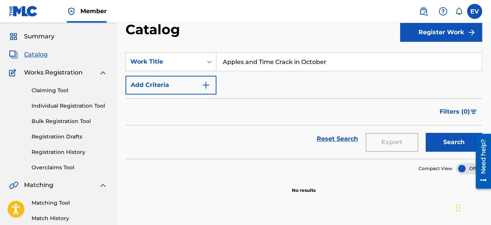
scroll to position [0, 0]
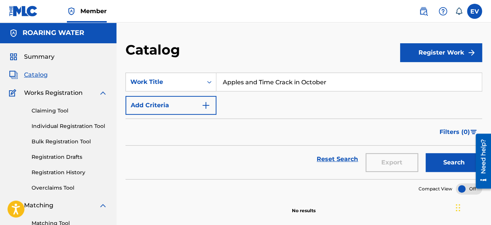
click at [41, 74] on span "Catalog" at bounding box center [36, 74] width 24 height 9
click at [59, 156] on link "Registration Drafts" at bounding box center [70, 157] width 76 height 8
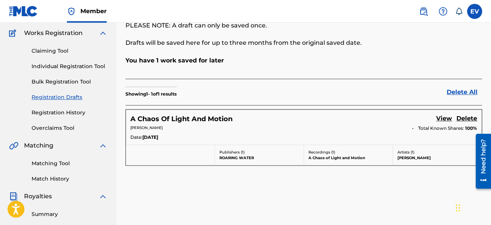
scroll to position [80, 0]
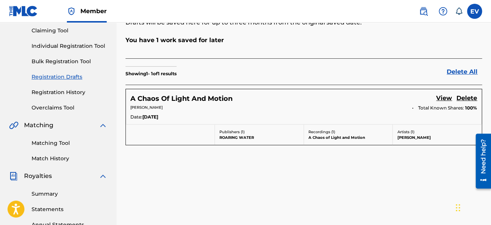
click at [476, 8] on label at bounding box center [474, 11] width 15 height 15
click at [474, 11] on input "EV [PERSON_NAME] [EMAIL_ADDRESS][DOMAIN_NAME] Notification Preferences Profile …" at bounding box center [474, 11] width 0 height 0
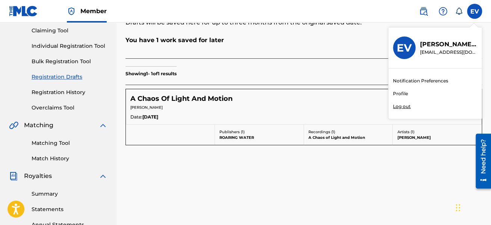
click at [402, 95] on link "Profile" at bounding box center [400, 93] width 15 height 7
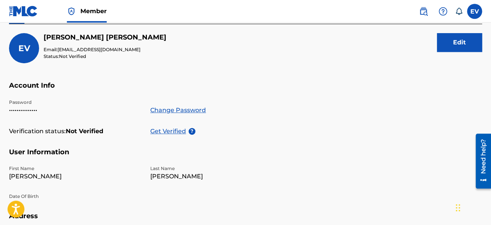
scroll to position [85, 0]
click at [446, 41] on button "Edit" at bounding box center [459, 42] width 45 height 19
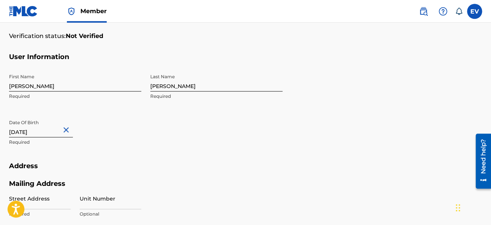
scroll to position [165, 0]
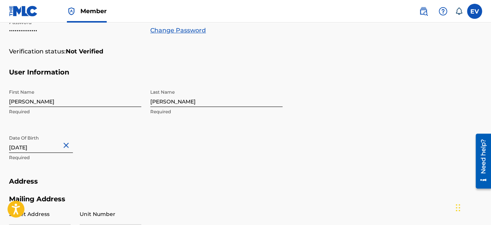
select select "7"
select select "2012"
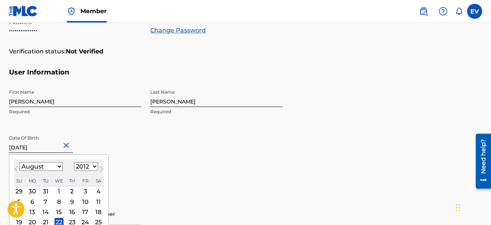
click at [34, 147] on input "[DATE]" at bounding box center [41, 141] width 64 height 21
click at [47, 147] on input "[DATE]" at bounding box center [41, 141] width 64 height 21
type input "[DATE]"
select select "1954"
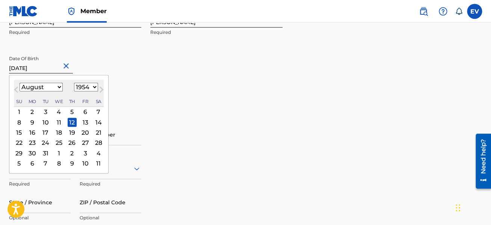
scroll to position [245, 0]
type input "[DATE]"
click at [245, 137] on div "Mailing Address Street Address Required Unit Number Optional City / Town Requir…" at bounding box center [145, 178] width 273 height 126
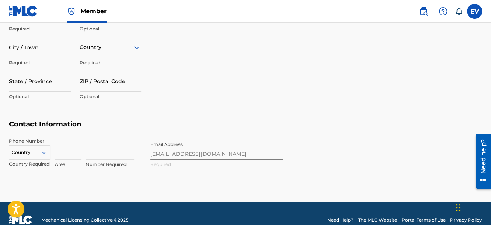
scroll to position [409, 0]
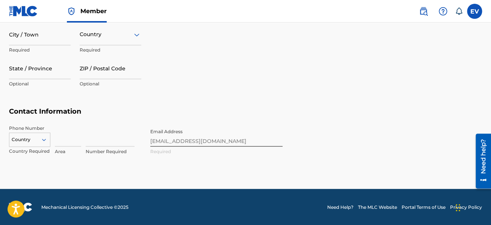
click at [45, 143] on div "Country" at bounding box center [29, 137] width 41 height 11
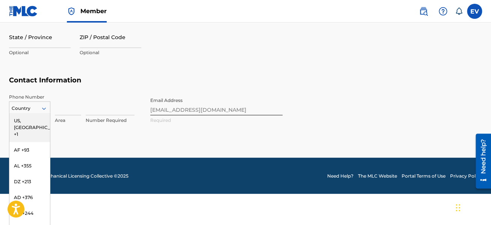
click at [37, 118] on div "US, [GEOGRAPHIC_DATA] +1" at bounding box center [29, 126] width 41 height 29
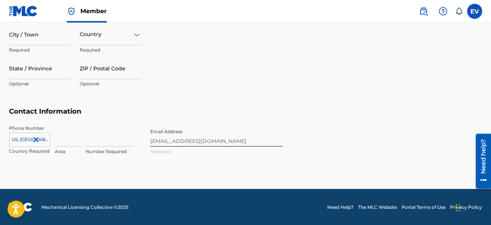
scroll to position [377, 0]
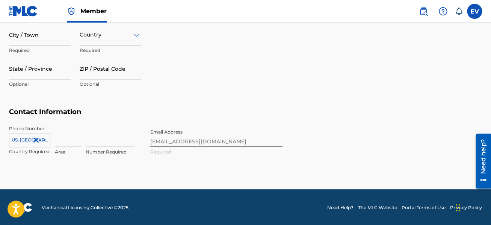
click at [68, 138] on input at bounding box center [68, 135] width 26 height 21
type input "626"
click at [94, 139] on input at bounding box center [110, 135] width 49 height 21
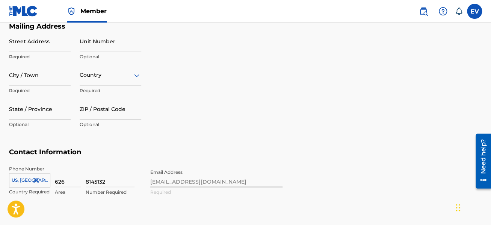
scroll to position [297, 0]
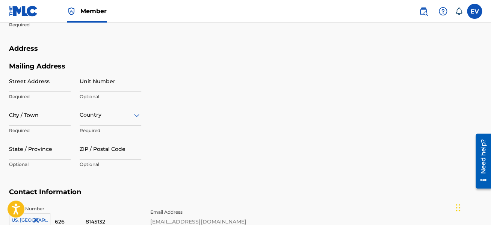
type input "8145132"
click at [22, 86] on input "Street Address" at bounding box center [40, 80] width 62 height 21
type input "[STREET_ADDRESS]"
type input "West Covina"
type input "US"
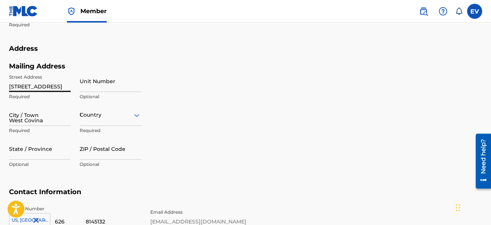
type input "CA"
type input "91791"
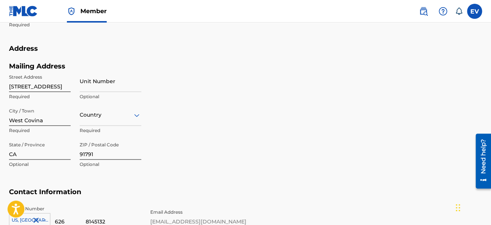
scroll to position [311, 0]
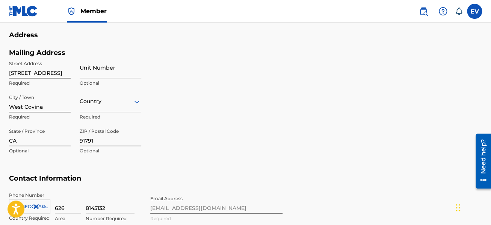
type input "US"
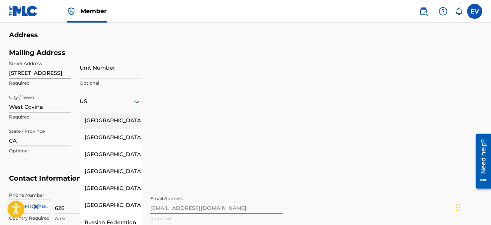
click at [190, 98] on div "Mailing Address Street Address [STREET_ADDRESS] Required Unit Number Optional C…" at bounding box center [145, 111] width 273 height 126
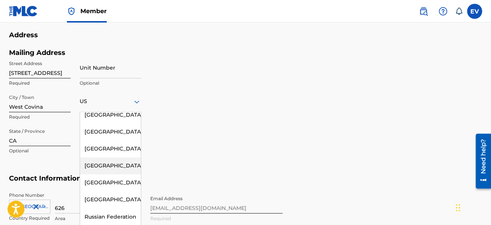
click at [199, 88] on div "Mailing Address Street Address [STREET_ADDRESS] Required Unit Number Optional C…" at bounding box center [145, 111] width 273 height 126
click at [185, 121] on div "Mailing Address Street Address [STREET_ADDRESS] Required Unit Number Optional C…" at bounding box center [145, 111] width 273 height 126
click at [41, 168] on div "Mailing Address Street Address [STREET_ADDRESS] Required Unit Number Optional C…" at bounding box center [145, 111] width 273 height 126
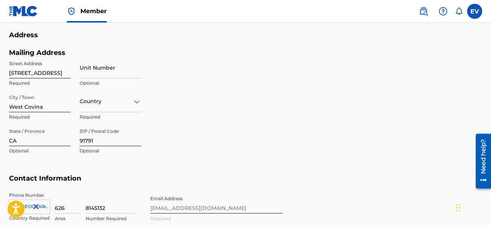
click at [136, 103] on icon at bounding box center [136, 101] width 9 height 9
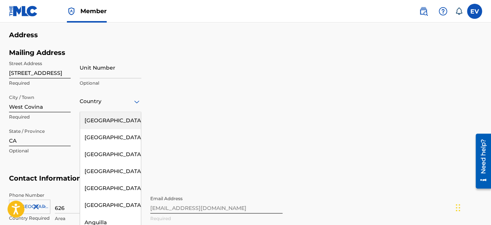
click at [136, 103] on icon at bounding box center [136, 101] width 9 height 9
click at [120, 119] on div "[GEOGRAPHIC_DATA]" at bounding box center [110, 120] width 61 height 17
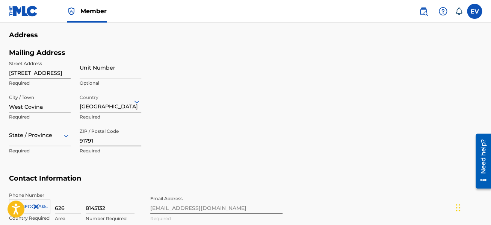
scroll to position [344, 0]
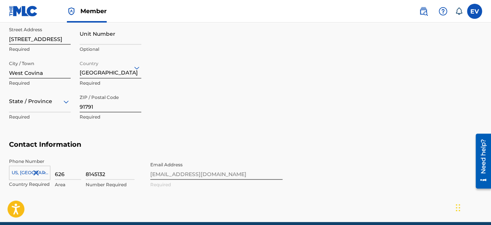
click at [65, 112] on div "State / Province" at bounding box center [40, 101] width 62 height 21
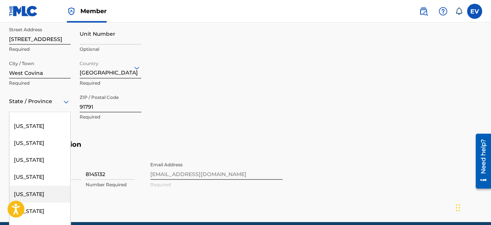
scroll to position [44, 0]
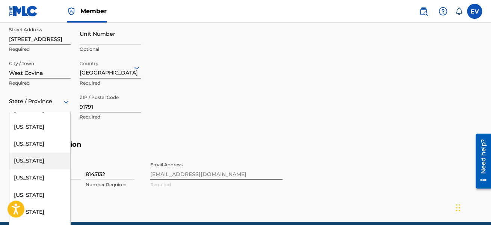
click at [51, 155] on div "[US_STATE]" at bounding box center [39, 160] width 61 height 17
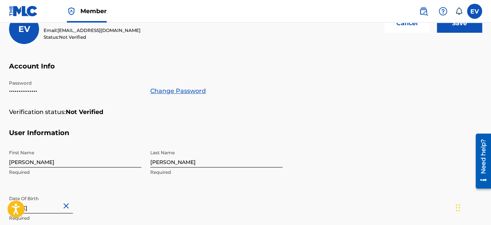
scroll to position [97, 0]
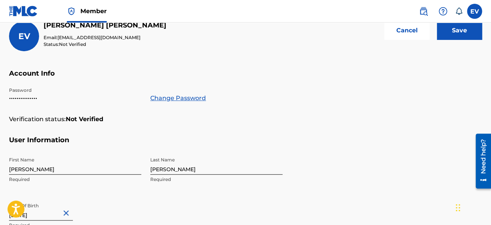
click at [453, 26] on input "Save" at bounding box center [459, 30] width 45 height 19
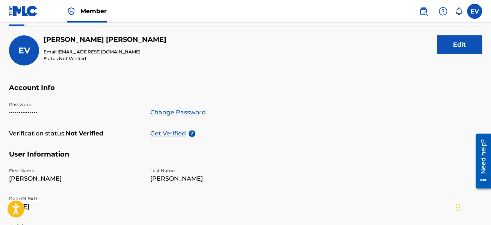
scroll to position [80, 0]
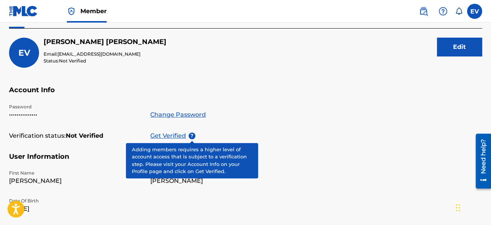
click at [193, 135] on span "?" at bounding box center [192, 135] width 7 height 7
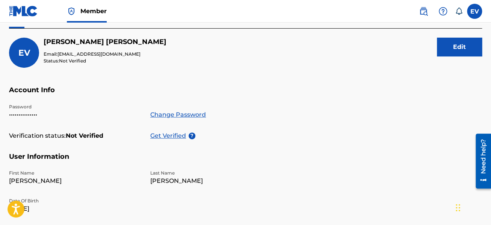
click at [222, 126] on div "Password ••••••••••••••• Change Password" at bounding box center [145, 117] width 273 height 28
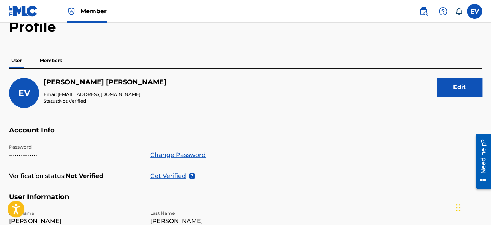
click at [197, 152] on link "Change Password" at bounding box center [178, 154] width 56 height 9
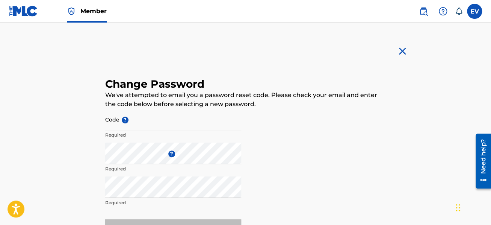
click at [403, 52] on img at bounding box center [402, 51] width 12 height 12
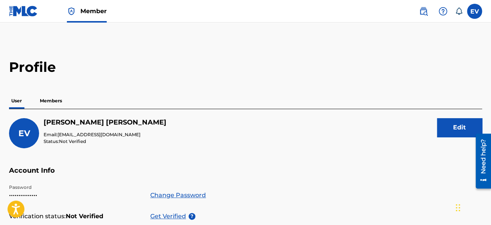
click at [55, 100] on p "Members" at bounding box center [51, 101] width 27 height 16
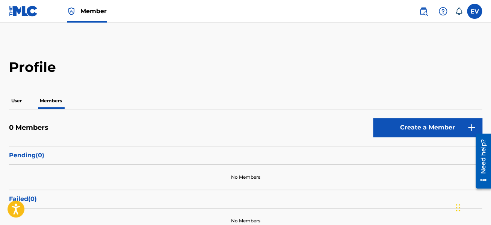
click at [19, 98] on p "User" at bounding box center [16, 101] width 15 height 16
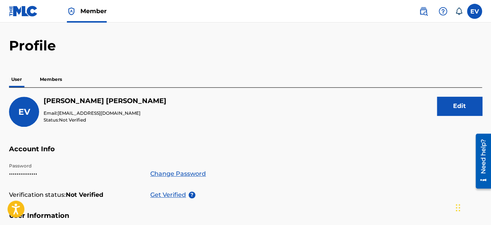
scroll to position [40, 0]
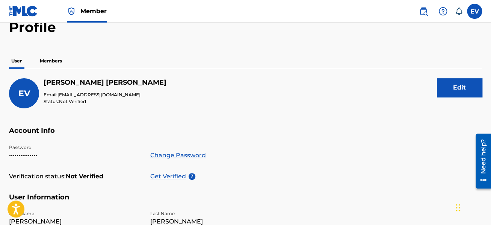
click at [56, 60] on p "Members" at bounding box center [51, 61] width 27 height 16
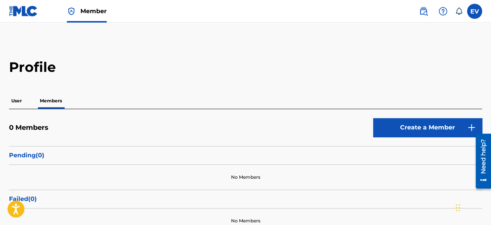
click at [16, 101] on p "User" at bounding box center [16, 101] width 15 height 16
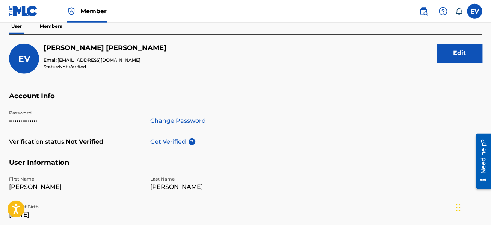
scroll to position [80, 0]
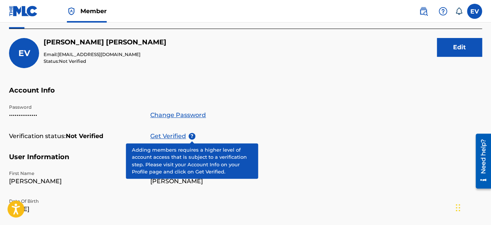
click at [189, 134] on span "?" at bounding box center [192, 136] width 7 height 7
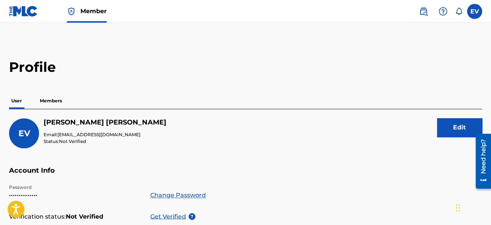
scroll to position [0, 0]
click at [25, 14] on img at bounding box center [23, 11] width 29 height 11
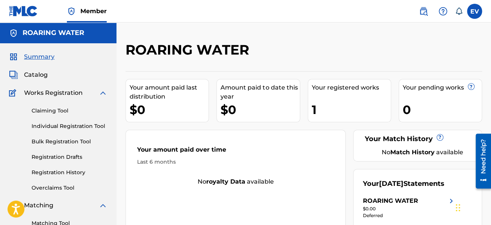
click at [67, 158] on link "Registration Drafts" at bounding box center [70, 157] width 76 height 8
